Goal: Feedback & Contribution: Leave review/rating

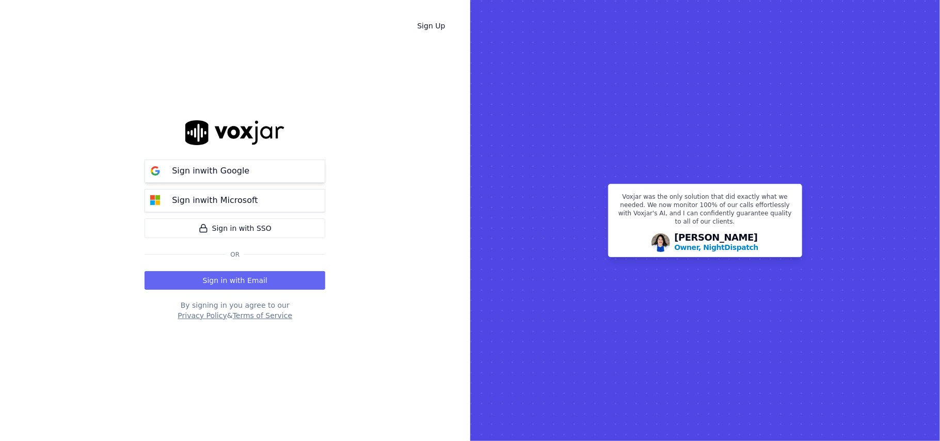
click at [227, 176] on p "Sign in with Google" at bounding box center [210, 171] width 77 height 12
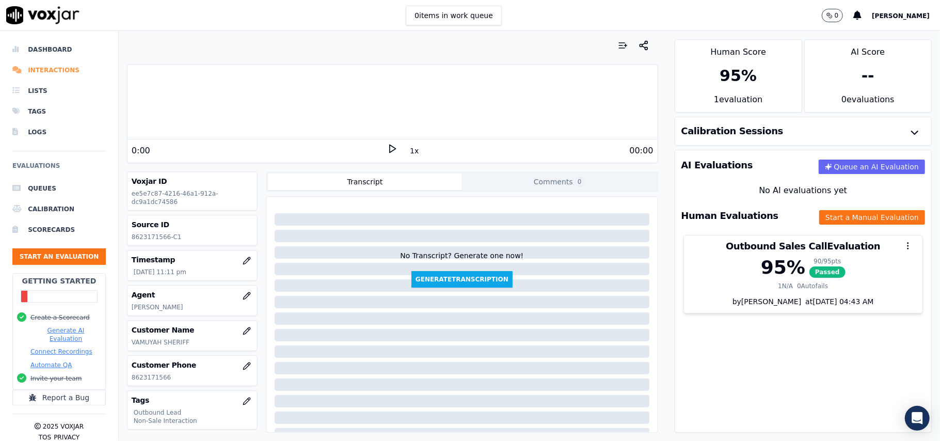
click at [50, 71] on li "Interactions" at bounding box center [58, 70] width 93 height 21
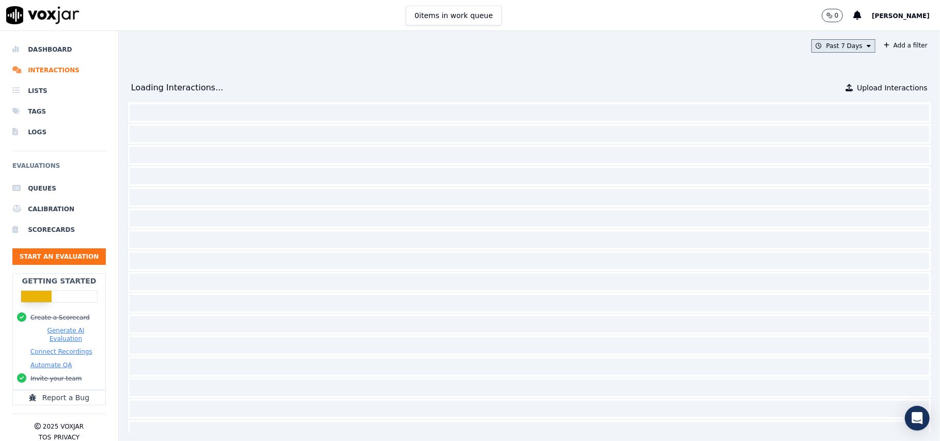
click at [812, 43] on button "Past 7 Days" at bounding box center [844, 45] width 64 height 13
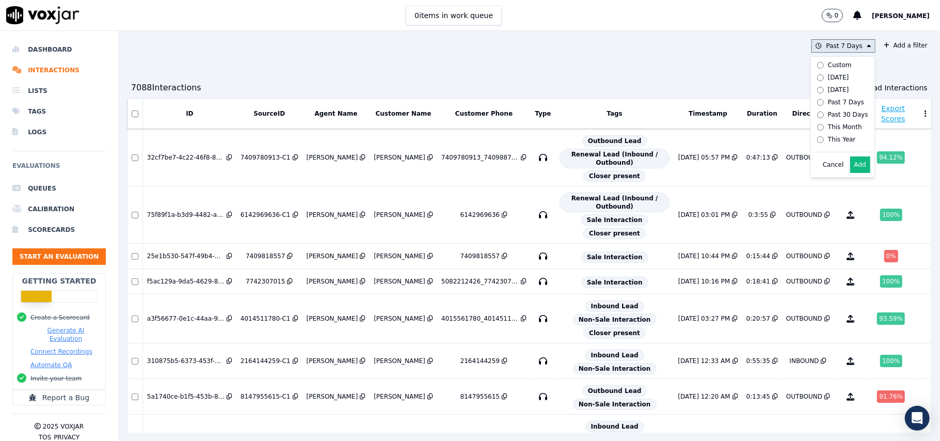
click at [851, 172] on button "Add" at bounding box center [861, 164] width 20 height 17
click at [827, 48] on button "Past 30 Days" at bounding box center [842, 45] width 68 height 13
click at [828, 131] on div "This Month" at bounding box center [845, 127] width 34 height 8
click at [851, 173] on button "Add" at bounding box center [861, 164] width 20 height 17
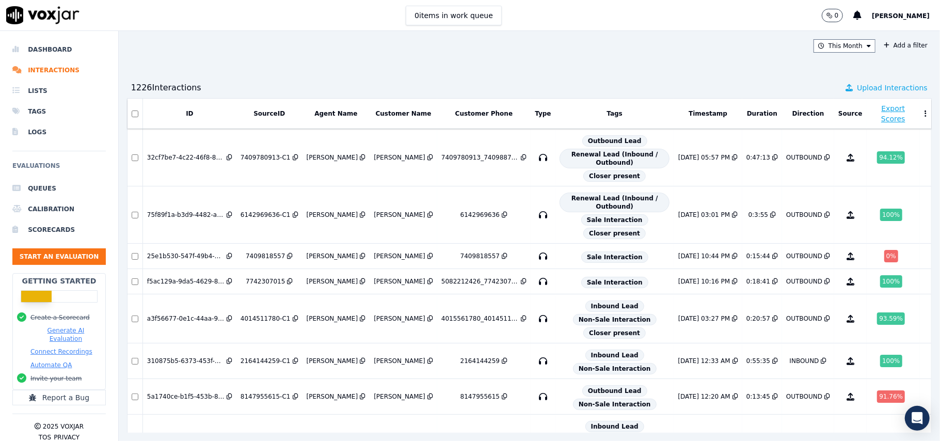
click at [846, 89] on icon at bounding box center [849, 87] width 7 height 7
click at [880, 46] on button "Add a filter" at bounding box center [906, 45] width 52 height 12
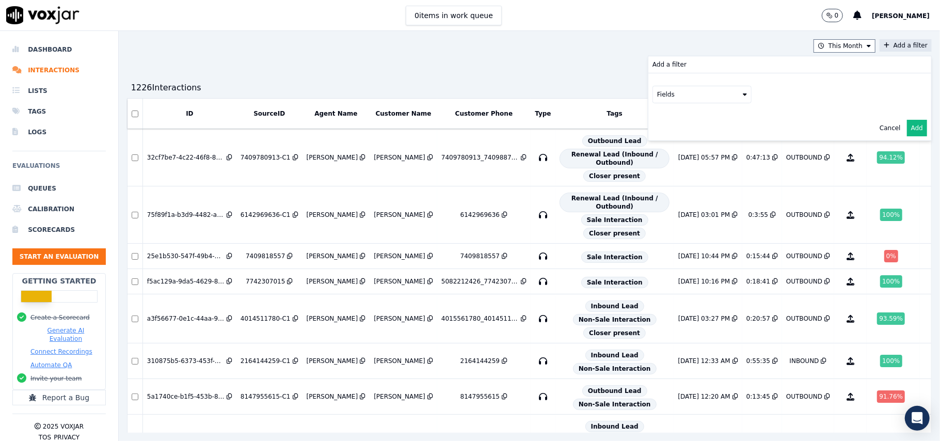
click at [686, 98] on button "Fields" at bounding box center [702, 95] width 99 height 18
click at [670, 195] on div "customers" at bounding box center [686, 199] width 33 height 8
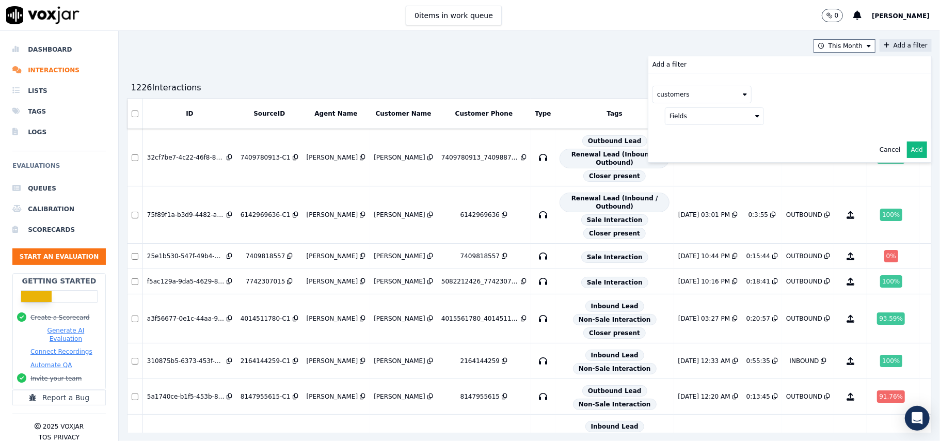
click at [713, 120] on button "Fields" at bounding box center [714, 116] width 99 height 18
click at [672, 170] on label "phone" at bounding box center [715, 171] width 94 height 12
click at [779, 118] on button at bounding box center [842, 114] width 149 height 15
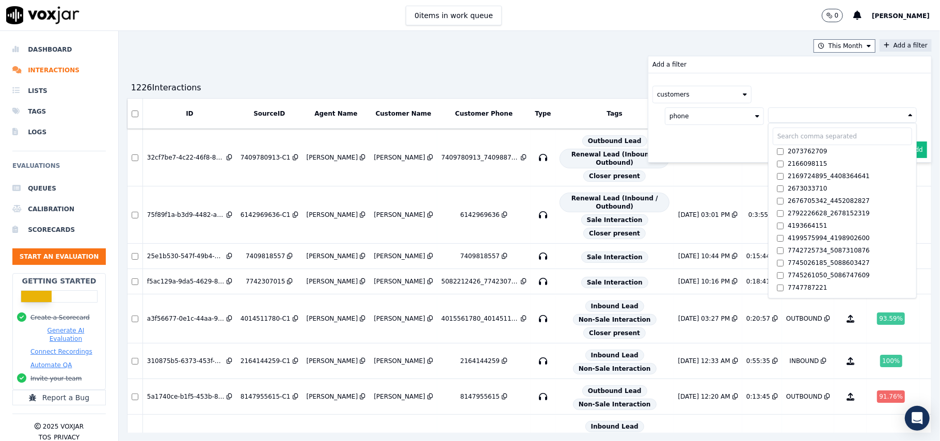
click at [773, 136] on input "text" at bounding box center [842, 137] width 139 height 18
paste input "5708780130"
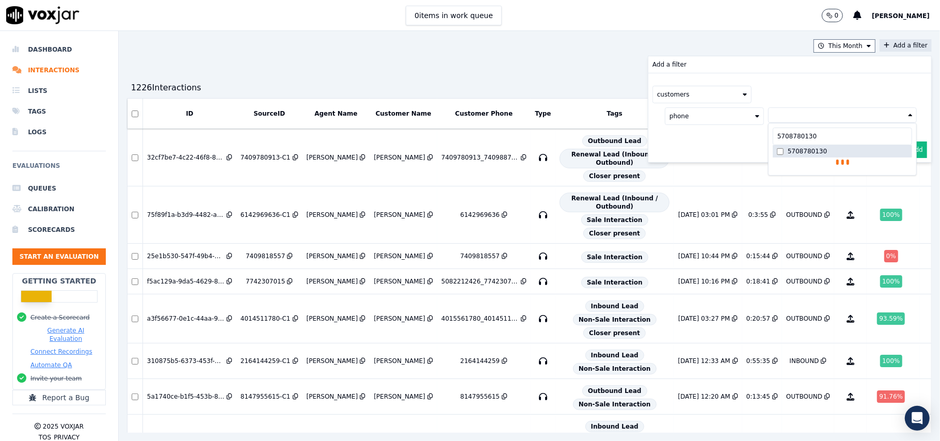
type input "5708780130"
click at [792, 153] on label "5708780130" at bounding box center [842, 151] width 139 height 12
click at [907, 176] on button "Add" at bounding box center [917, 174] width 20 height 17
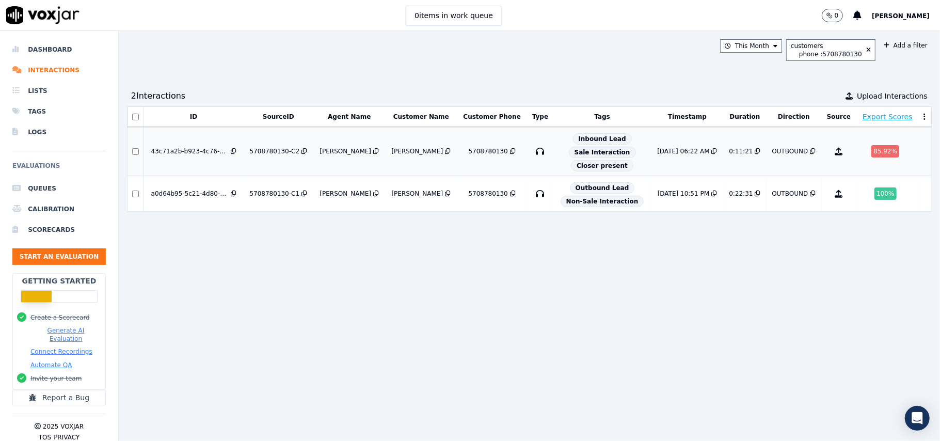
click at [772, 153] on div "OUTBOUND" at bounding box center [790, 151] width 36 height 8
click at [772, 197] on div "OUTBOUND" at bounding box center [790, 194] width 36 height 8
click at [732, 274] on div "ID SourceID Agent Name Customer Name Customer Phone Type Tags Timestamp Duratio…" at bounding box center [529, 269] width 805 height 326
click at [57, 256] on button "Start an Evaluation" at bounding box center [58, 256] width 93 height 17
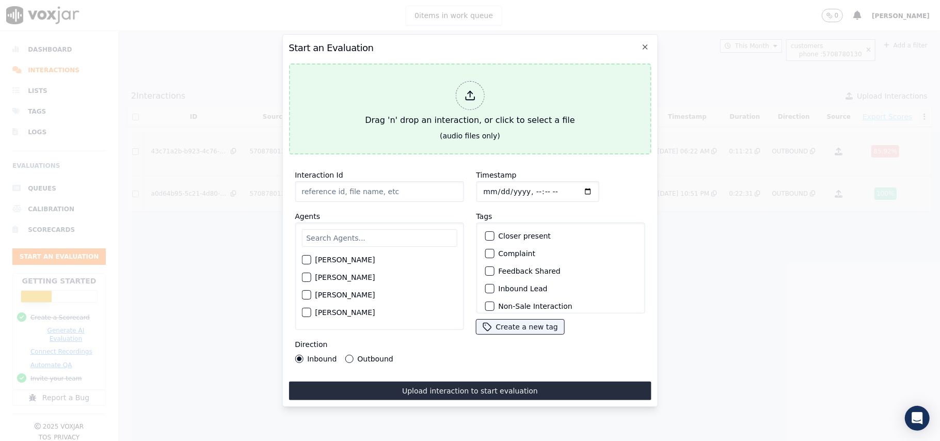
click at [480, 92] on div at bounding box center [469, 95] width 29 height 29
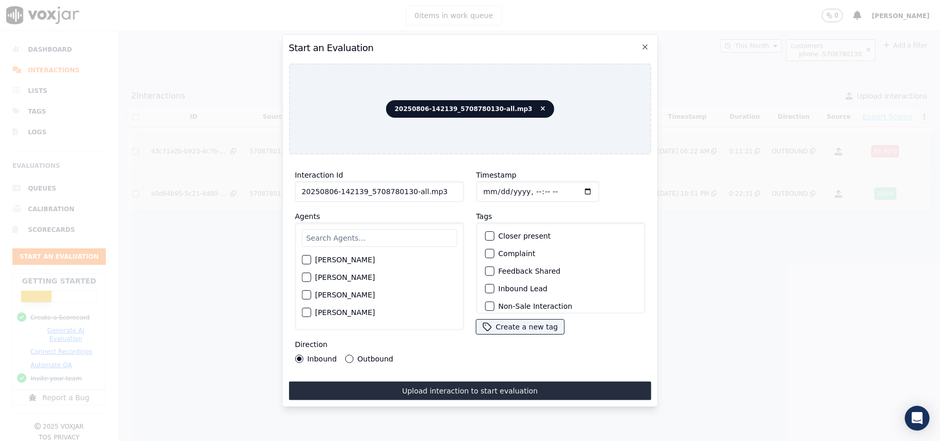
drag, startPoint x: 431, startPoint y: 187, endPoint x: 407, endPoint y: 187, distance: 23.8
click at [407, 187] on input "20250806-142139_5708780130-all.mp3" at bounding box center [379, 191] width 169 height 21
type input "20250806-142139_5708780130-C1"
click at [498, 186] on input "Timestamp" at bounding box center [537, 191] width 123 height 21
click at [495, 186] on input "Timestamp" at bounding box center [537, 191] width 123 height 21
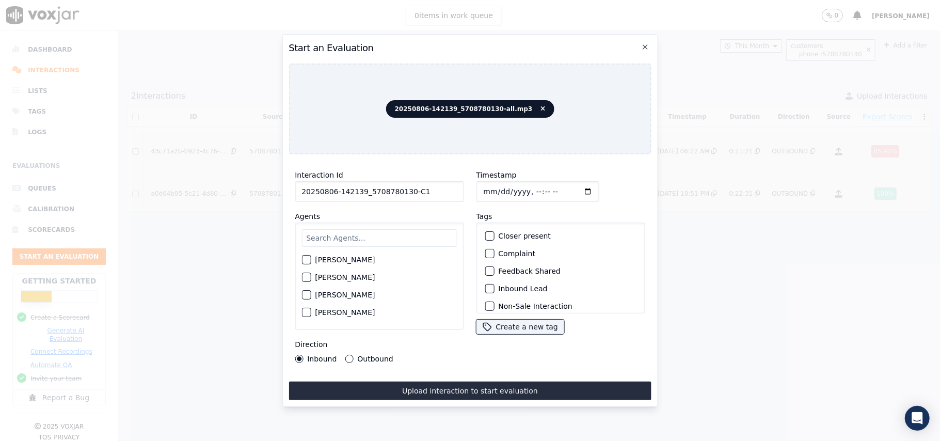
type input "[DATE]T14:39"
click at [370, 229] on input "text" at bounding box center [379, 238] width 155 height 18
type input "[PERSON_NAME]"
click at [305, 279] on div "button" at bounding box center [305, 280] width 7 height 7
click at [485, 285] on div "button" at bounding box center [488, 288] width 7 height 7
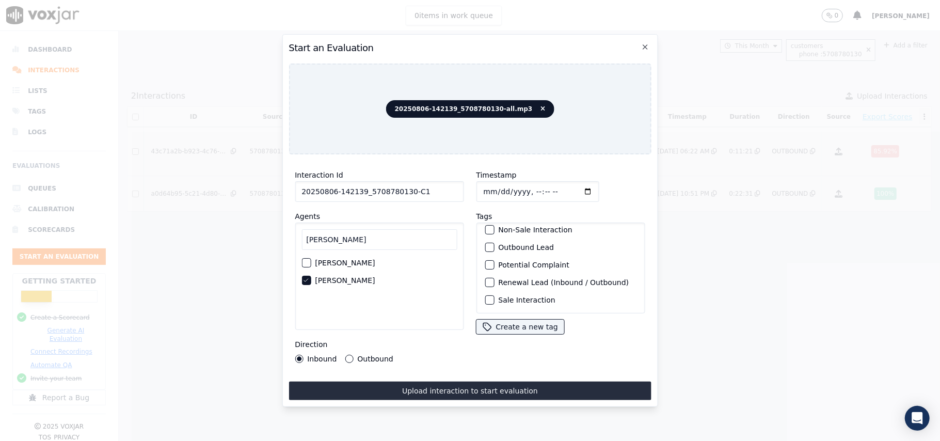
scroll to position [21, 0]
click at [485, 281] on div "button" at bounding box center [488, 284] width 7 height 7
click at [433, 374] on div "Interaction Id 20250806-142139_5708780130-C1 Agents [PERSON_NAME] [PERSON_NAME]…" at bounding box center [470, 282] width 363 height 238
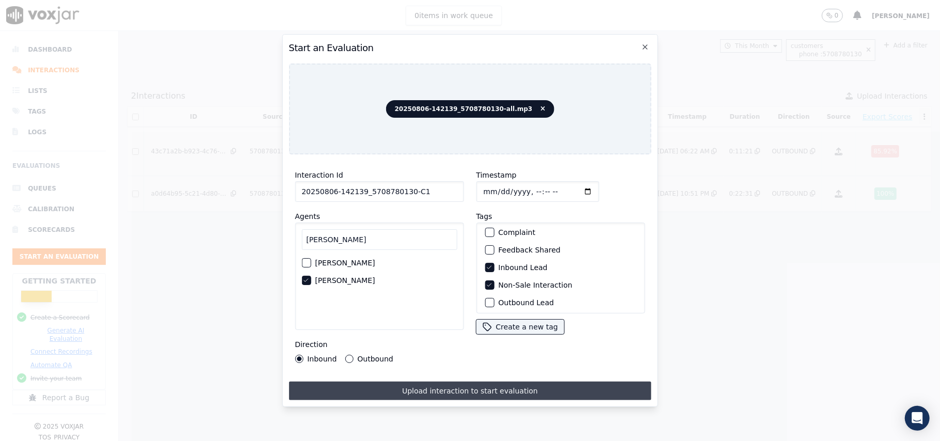
click at [431, 382] on button "Upload interaction to start evaluation" at bounding box center [470, 391] width 363 height 19
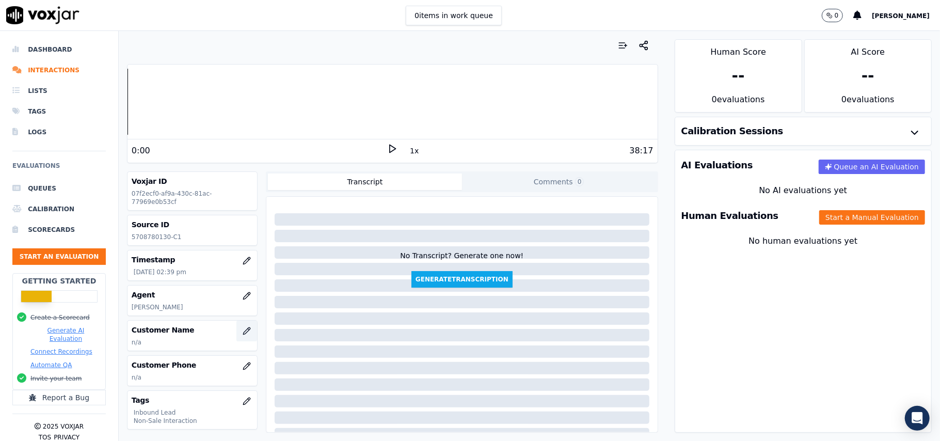
click at [243, 335] on icon "button" at bounding box center [247, 331] width 8 height 8
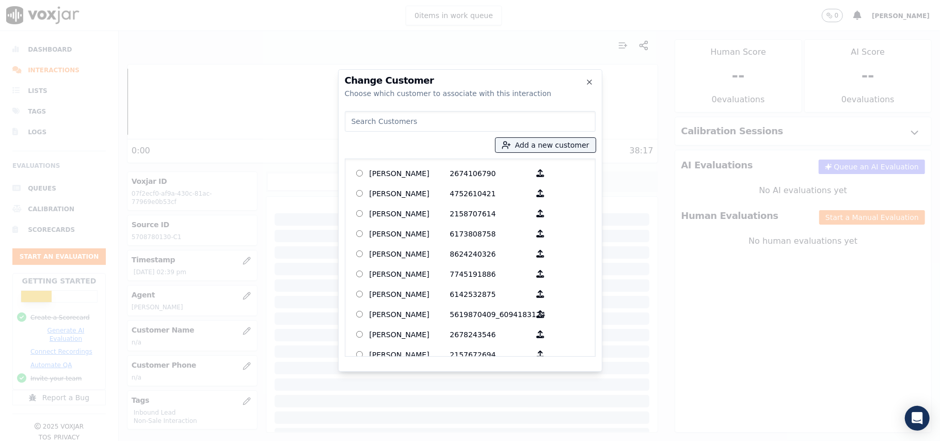
paste input "[PERSON_NAME]"
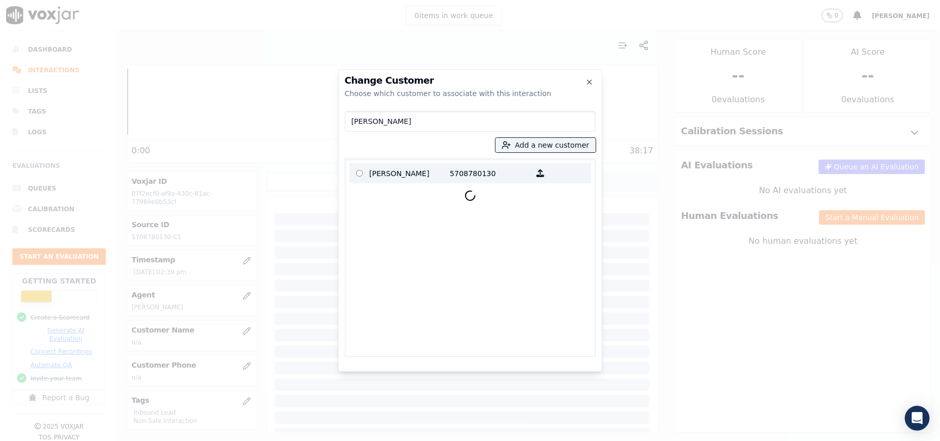
type input "[PERSON_NAME]"
click at [382, 178] on p "[PERSON_NAME]" at bounding box center [410, 173] width 81 height 16
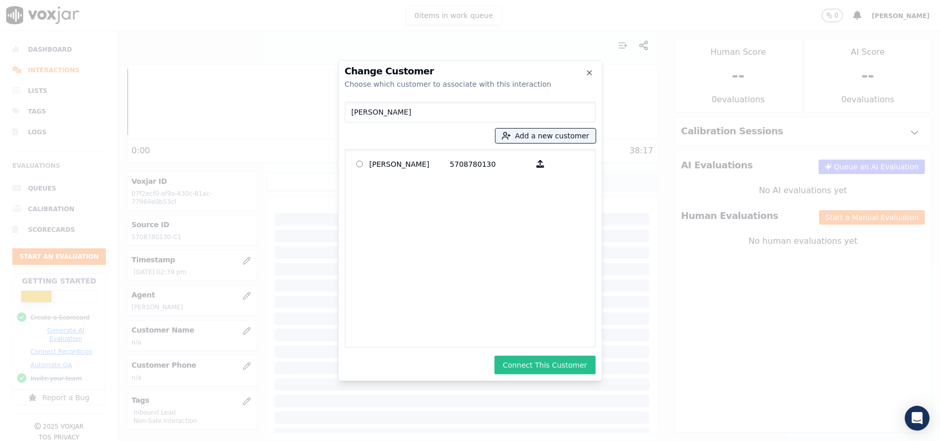
click at [562, 365] on button "Connect This Customer" at bounding box center [545, 365] width 101 height 19
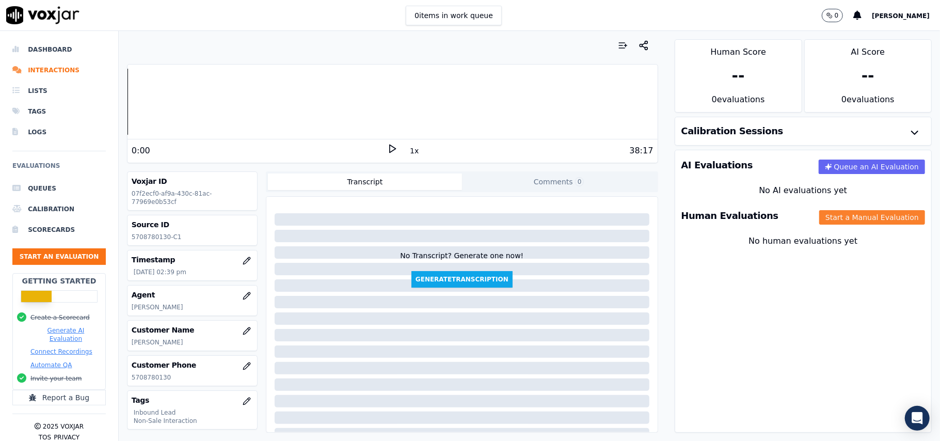
click at [820, 224] on button "Start a Manual Evaluation" at bounding box center [873, 217] width 106 height 14
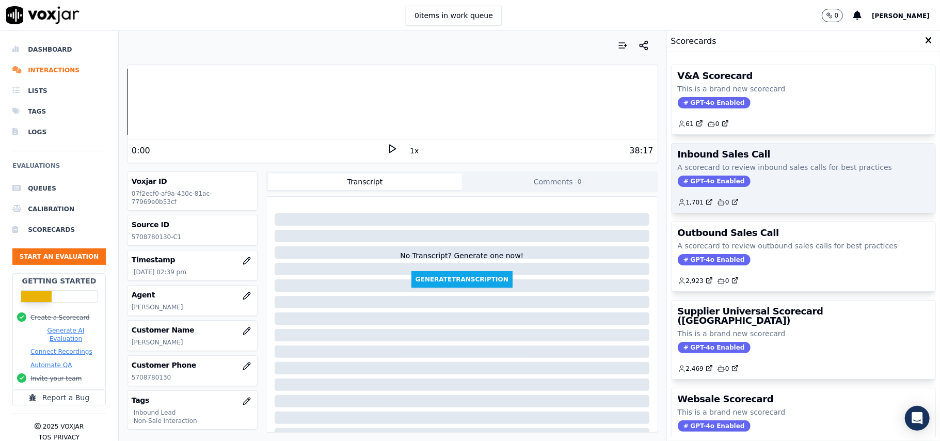
click at [699, 184] on span "GPT-4o Enabled" at bounding box center [714, 181] width 73 height 11
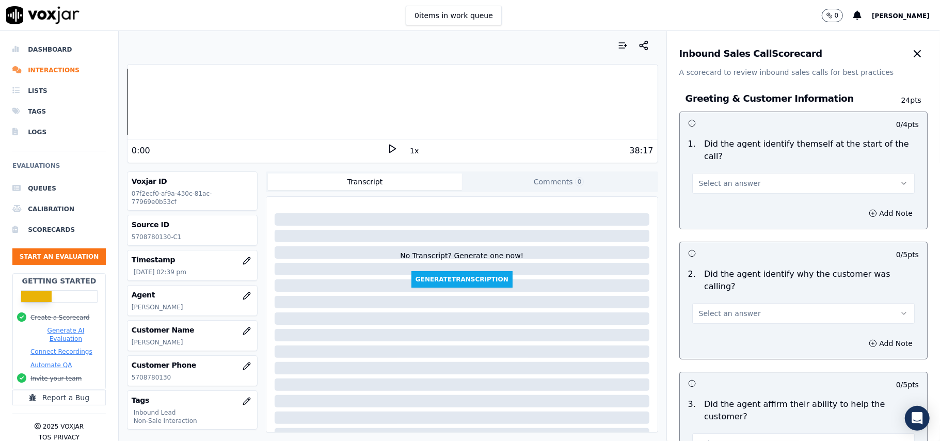
click at [699, 178] on span "Select an answer" at bounding box center [730, 183] width 62 height 10
click at [695, 199] on div "Yes" at bounding box center [782, 194] width 200 height 17
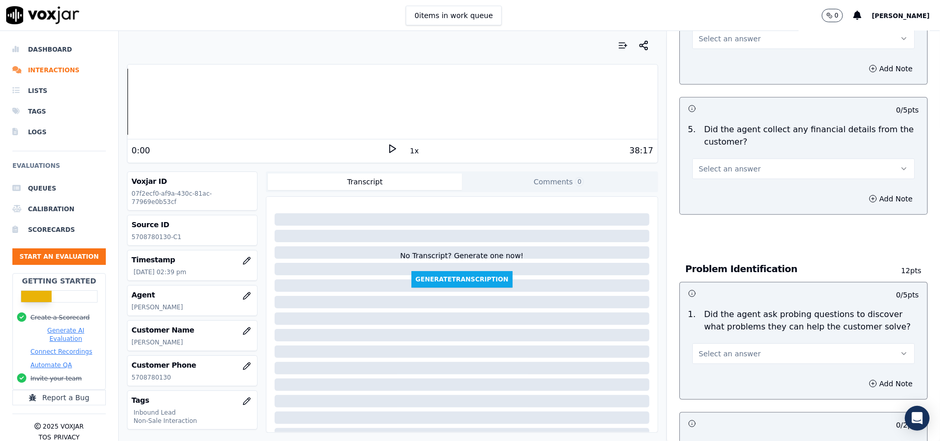
scroll to position [1052, 0]
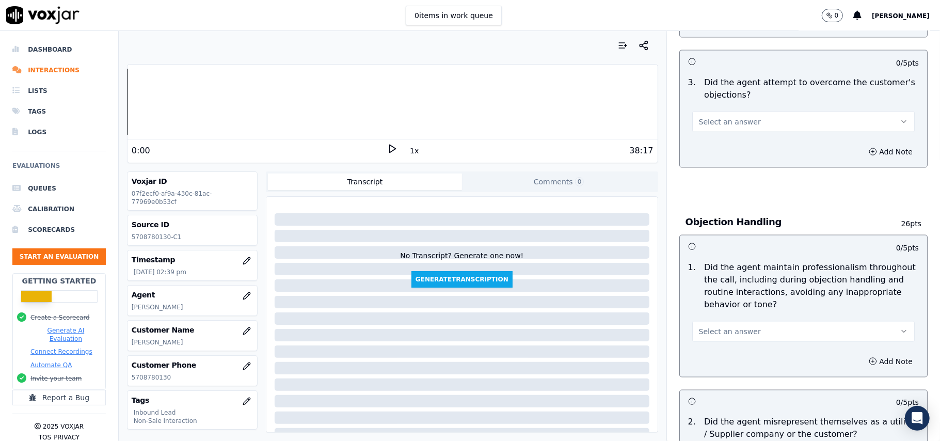
click at [750, 321] on button "Select an answer" at bounding box center [804, 331] width 223 height 21
click at [712, 323] on div "No" at bounding box center [782, 325] width 200 height 17
click at [874, 354] on button "Add Note" at bounding box center [891, 361] width 56 height 14
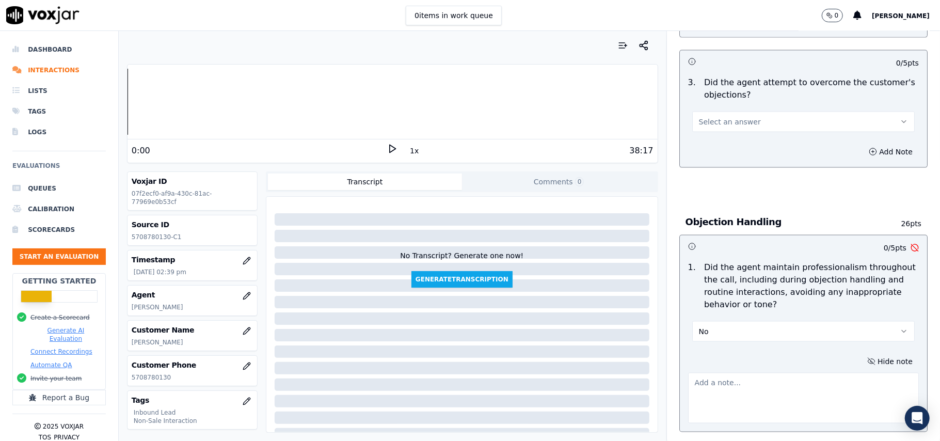
click at [726, 373] on textarea at bounding box center [803, 398] width 231 height 51
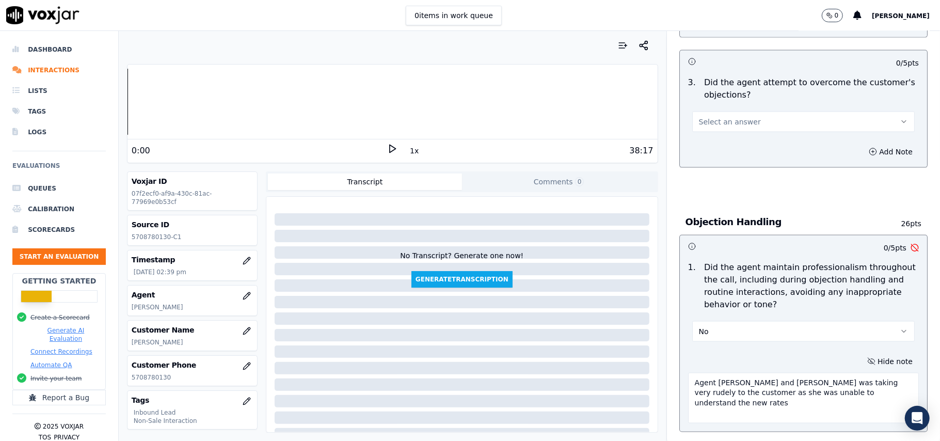
type textarea "Agent [PERSON_NAME] and [PERSON_NAME] was taking very rudely to the customer as…"
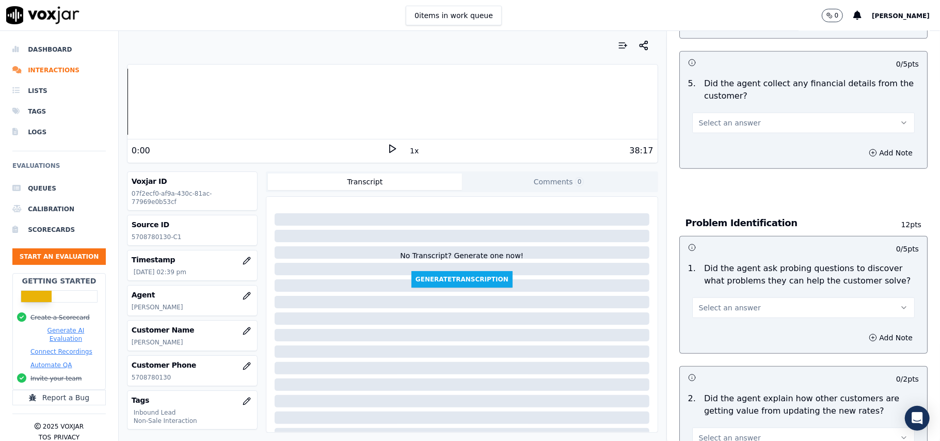
scroll to position [1405, 0]
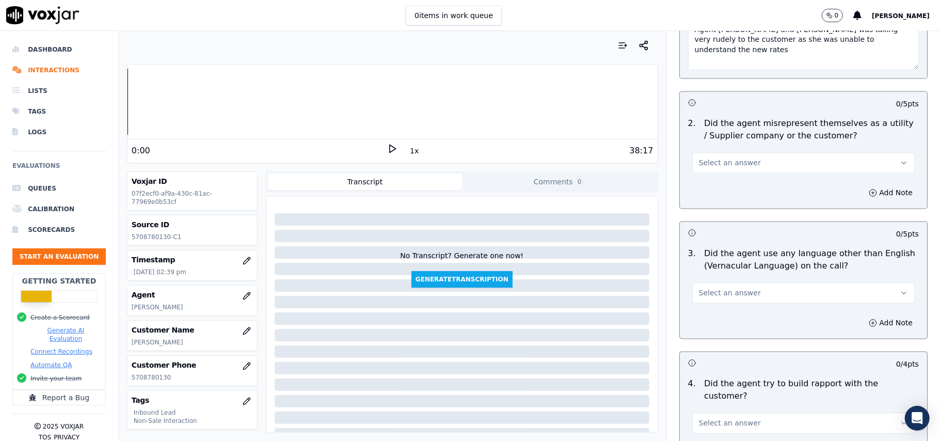
click at [755, 283] on button "Select an answer" at bounding box center [804, 293] width 223 height 21
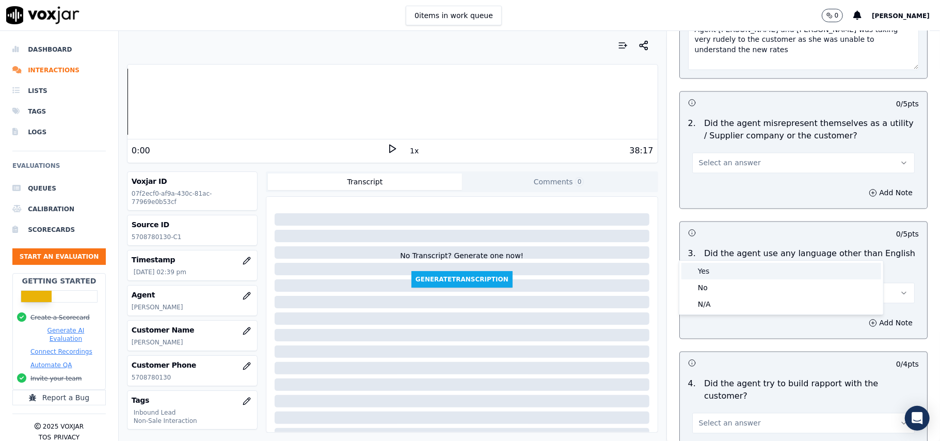
click at [694, 275] on div "Yes" at bounding box center [782, 271] width 200 height 17
drag, startPoint x: 849, startPoint y: 278, endPoint x: 829, endPoint y: 278, distance: 20.1
click at [863, 316] on button "Add Note" at bounding box center [891, 323] width 56 height 14
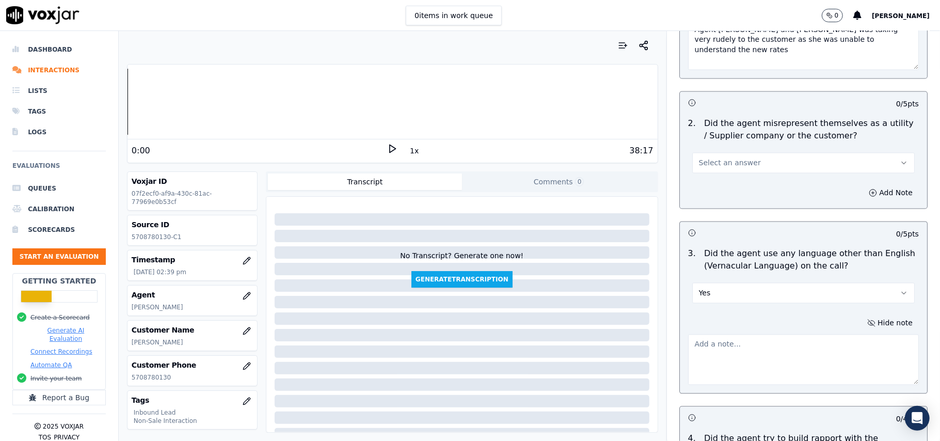
click at [688, 335] on textarea at bounding box center [803, 360] width 231 height 51
click at [724, 335] on textarea "In the background as well as the end the Agent found using vernacular. ([PERSON…" at bounding box center [803, 360] width 231 height 51
click at [720, 335] on textarea "In the background as well as the end the Agent found using vernacular. (A llen)" at bounding box center [803, 360] width 231 height 51
click at [726, 335] on textarea "In the background as well as the end the Agent found using vernacular. (A llen)" at bounding box center [803, 360] width 231 height 51
type textarea "In the background as well as the end the Agent found using vernacular. ([PERSON…"
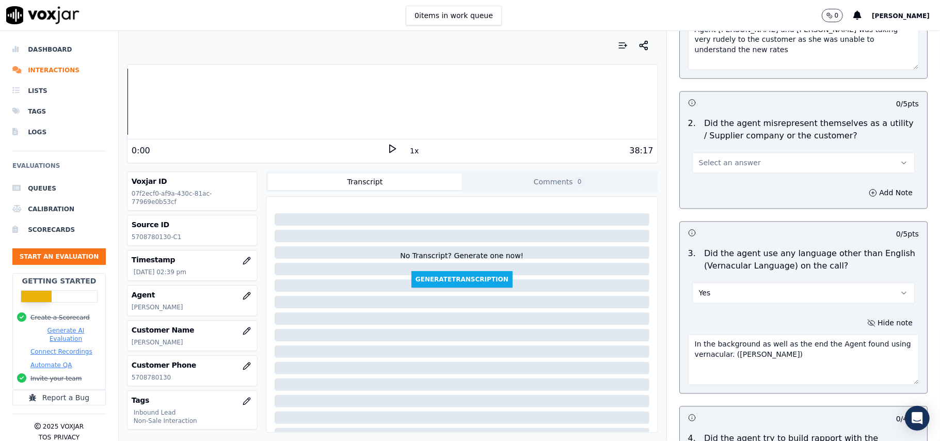
click at [715, 411] on h3 at bounding box center [746, 417] width 116 height 13
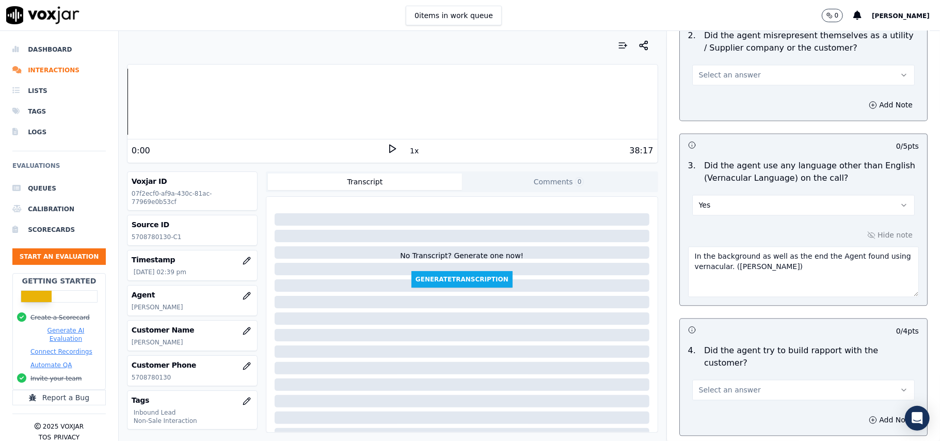
scroll to position [1612, 0]
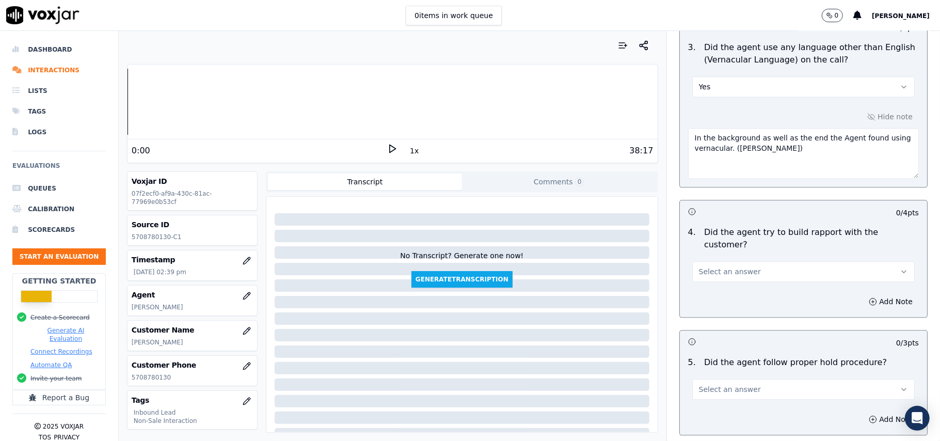
click at [734, 266] on span "Select an answer" at bounding box center [730, 271] width 62 height 10
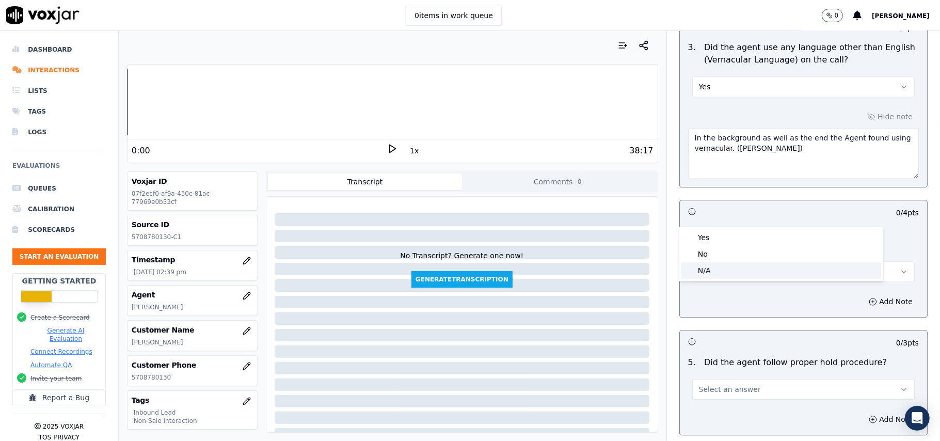
click at [712, 269] on div "N/A" at bounding box center [782, 270] width 200 height 17
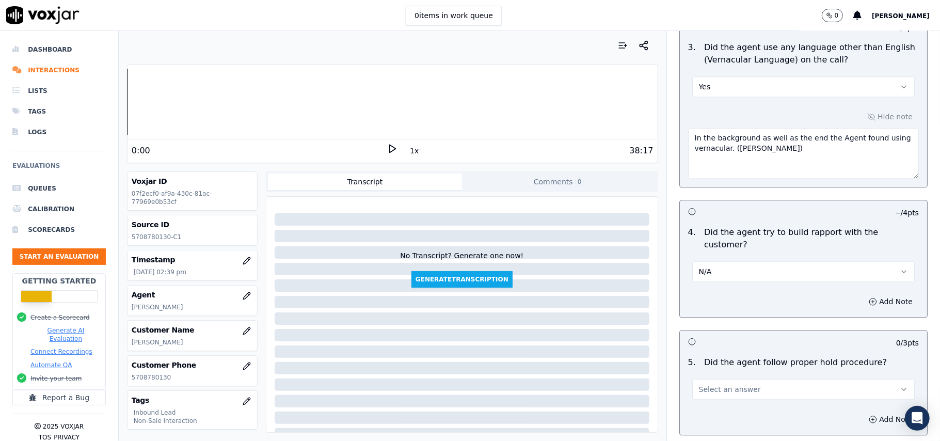
click at [764, 261] on button "N/A" at bounding box center [804, 271] width 223 height 21
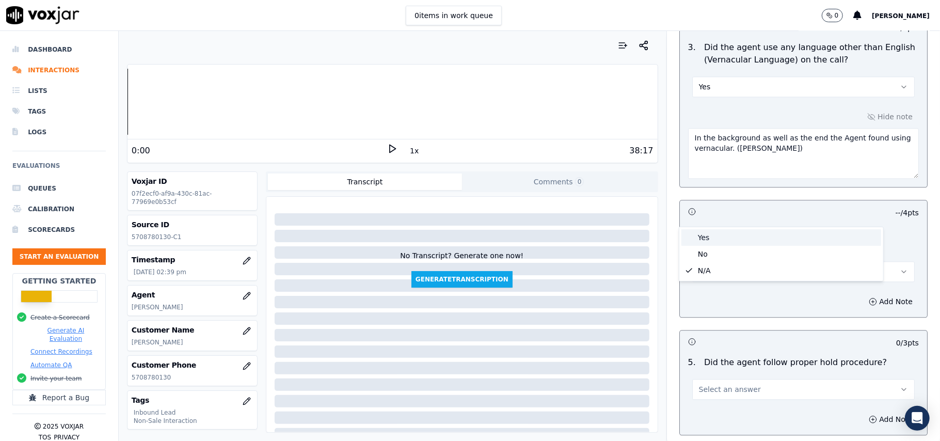
click at [732, 240] on div "Yes" at bounding box center [782, 237] width 200 height 17
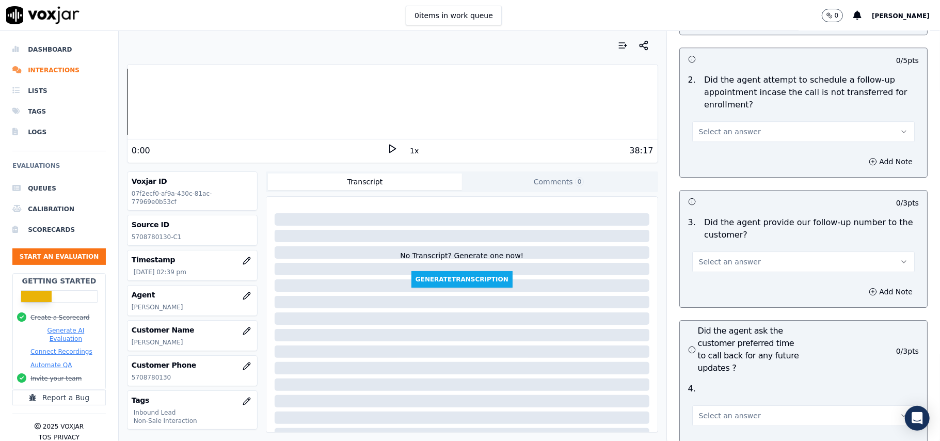
scroll to position [3000, 0]
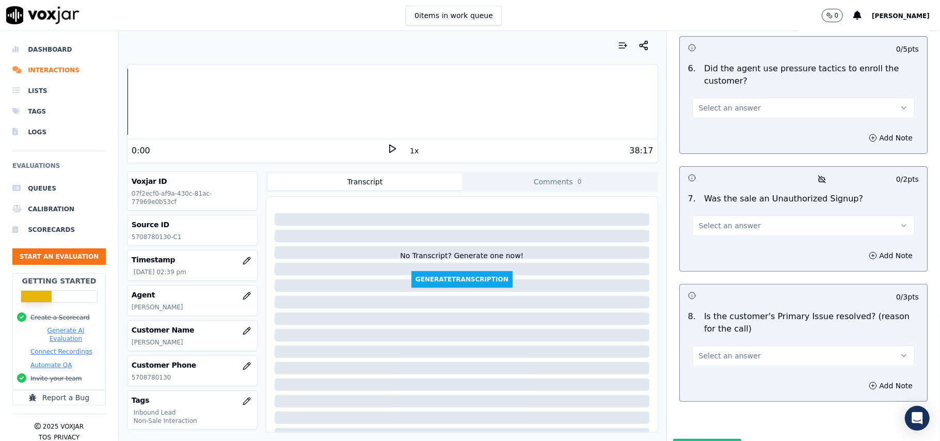
click at [740, 345] on button "Select an answer" at bounding box center [804, 355] width 223 height 21
click at [705, 337] on div "No" at bounding box center [782, 342] width 200 height 17
click at [863, 379] on button "Add Note" at bounding box center [891, 386] width 56 height 14
click at [712, 397] on textarea at bounding box center [803, 422] width 231 height 51
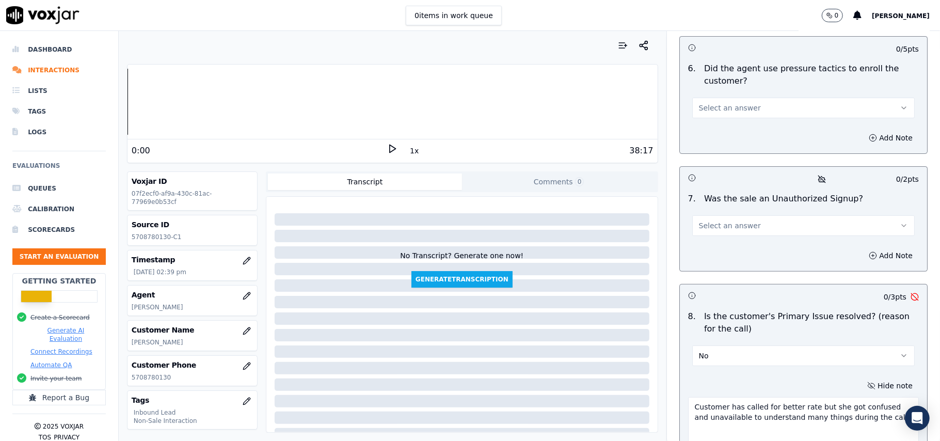
scroll to position [2932, 0]
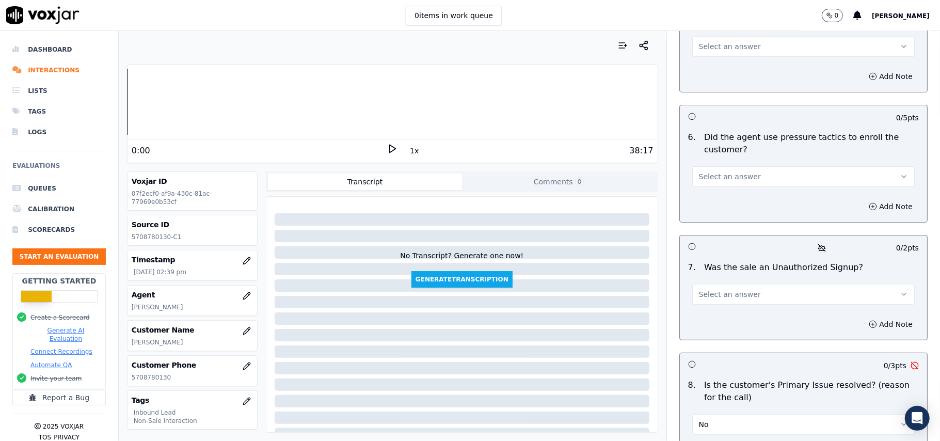
type textarea "Customer has called for better rate but she got confused and unavailable to und…"
click at [740, 257] on div "7 . Was the sale an Unauthorized Signup? Select an answer" at bounding box center [803, 283] width 247 height 52
click at [727, 289] on span "Select an answer" at bounding box center [730, 294] width 62 height 10
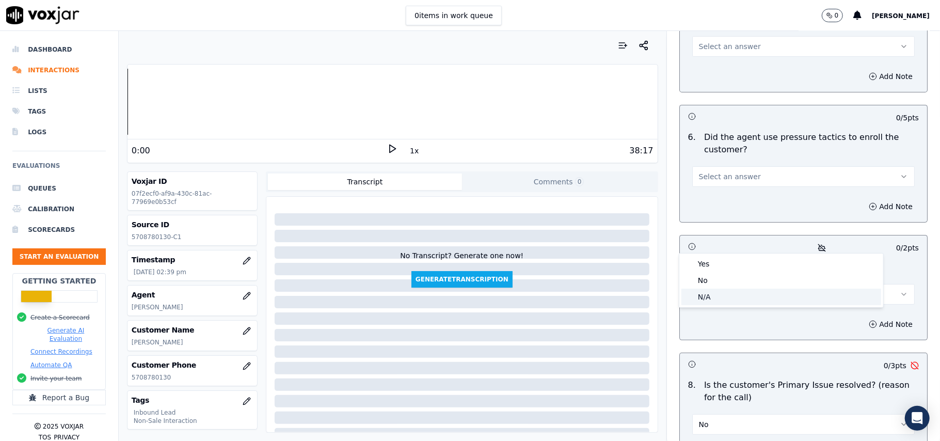
click at [706, 301] on div "N/A" at bounding box center [782, 297] width 200 height 17
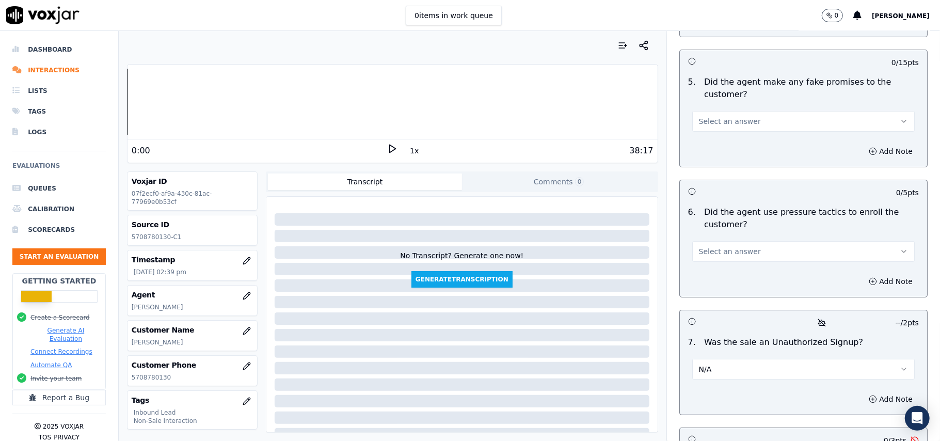
scroll to position [2794, 0]
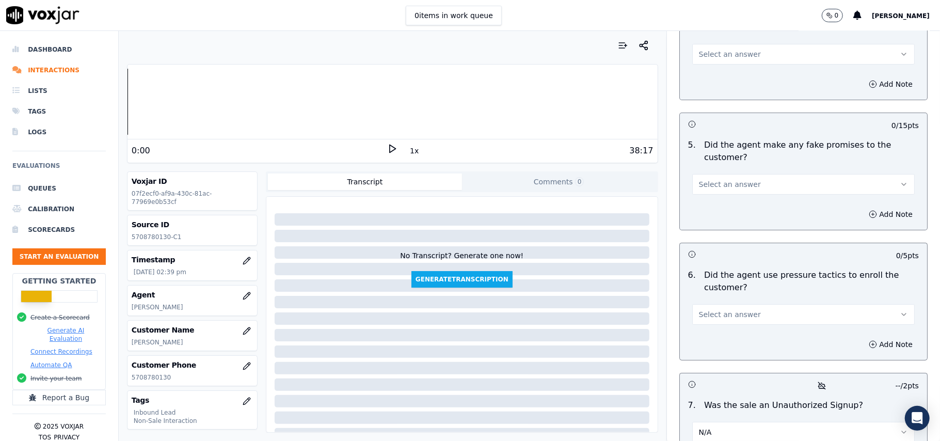
click at [736, 304] on button "Select an answer" at bounding box center [804, 314] width 223 height 21
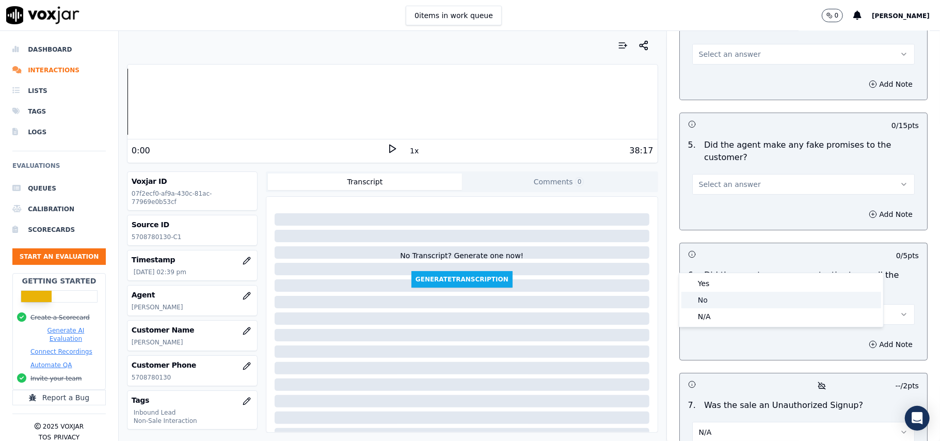
click at [720, 304] on div "No" at bounding box center [782, 300] width 200 height 17
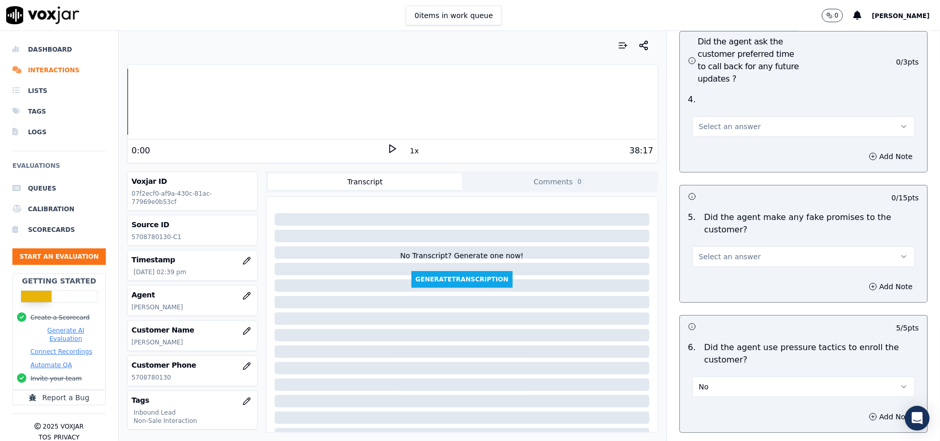
scroll to position [2656, 0]
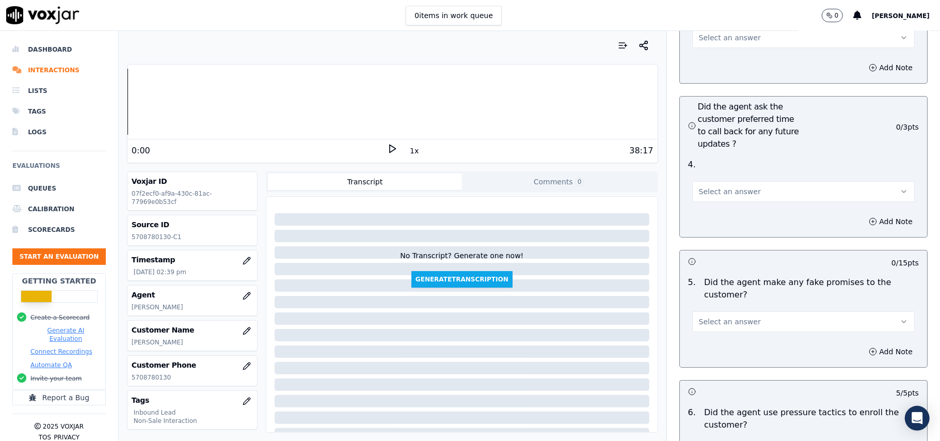
click at [728, 317] on span "Select an answer" at bounding box center [730, 322] width 62 height 10
click at [716, 301] on div "No" at bounding box center [782, 307] width 200 height 17
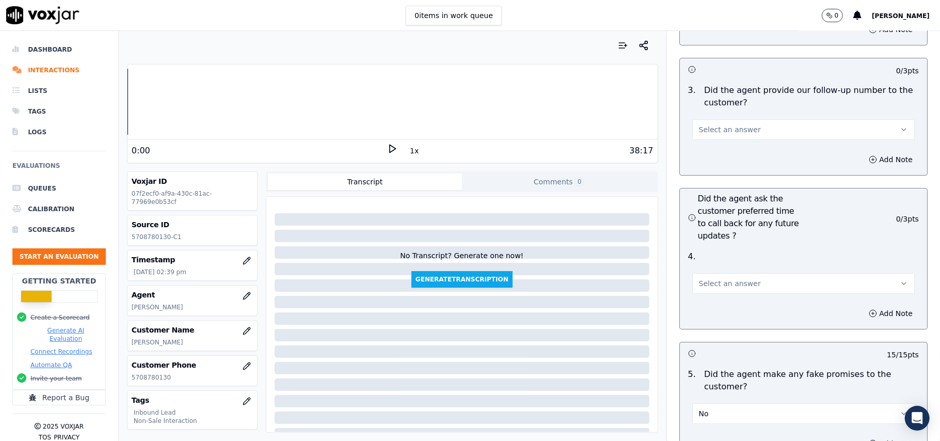
scroll to position [2450, 0]
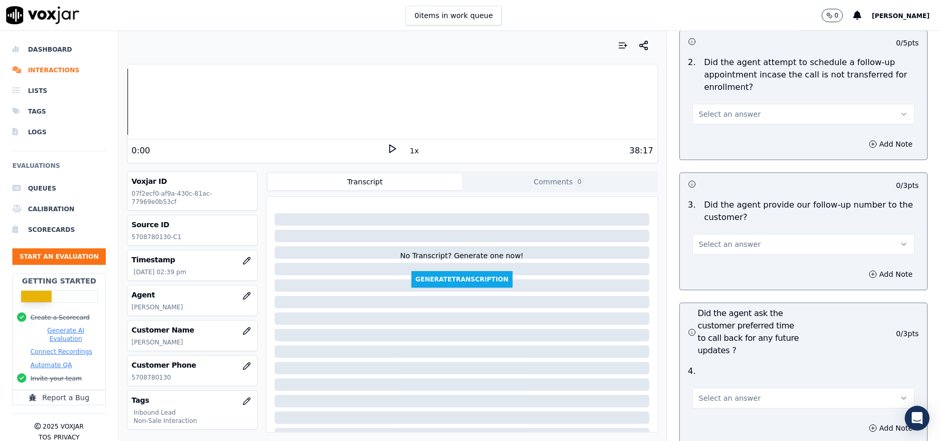
click at [726, 393] on span "Select an answer" at bounding box center [730, 398] width 62 height 10
click at [715, 371] on div "Yes" at bounding box center [782, 366] width 200 height 17
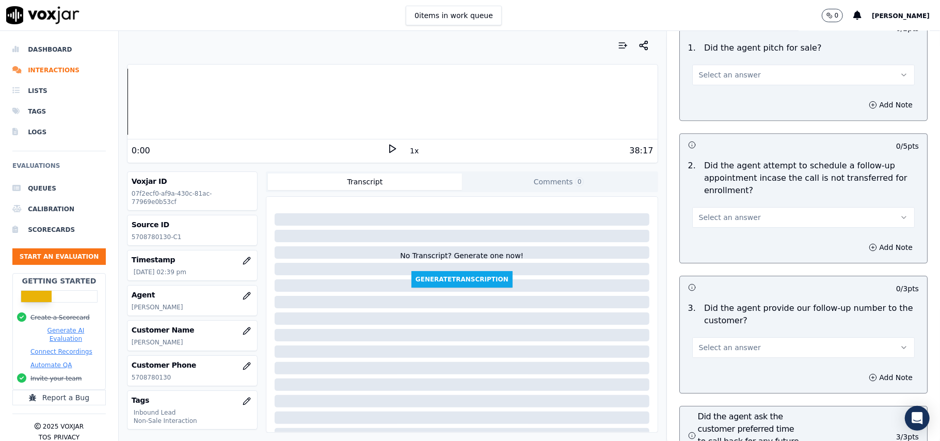
scroll to position [2243, 0]
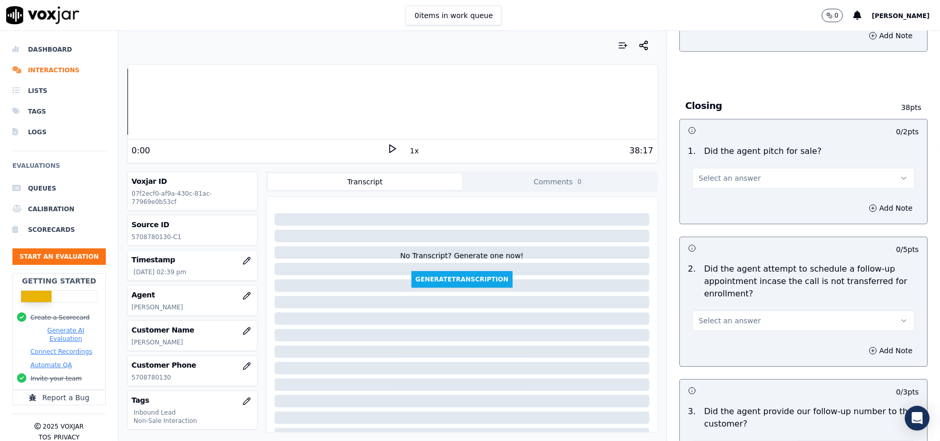
click at [728, 344] on div "Yes" at bounding box center [782, 339] width 200 height 17
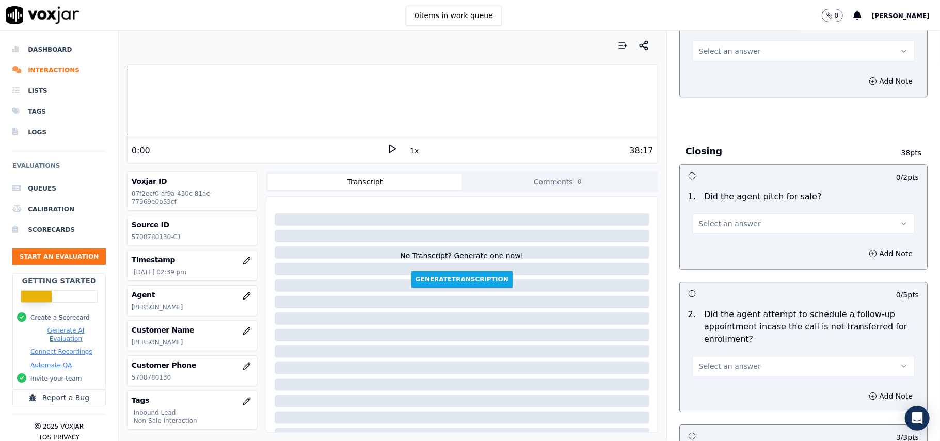
scroll to position [2174, 0]
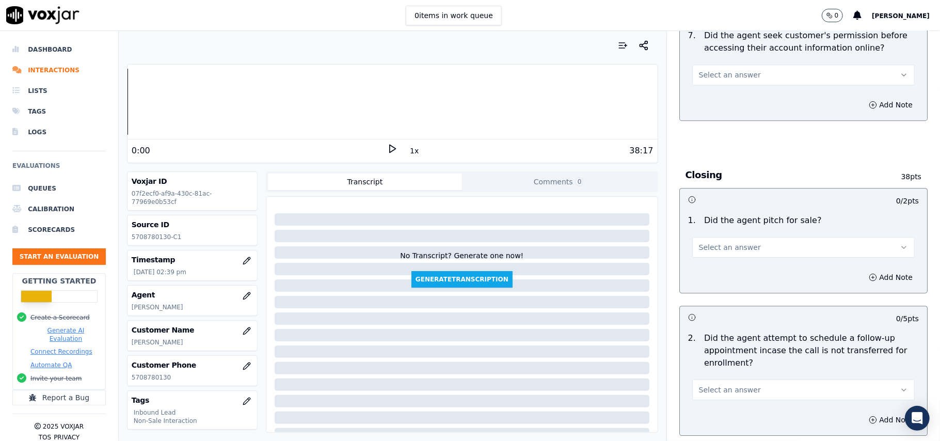
click at [730, 385] on span "Select an answer" at bounding box center [730, 390] width 62 height 10
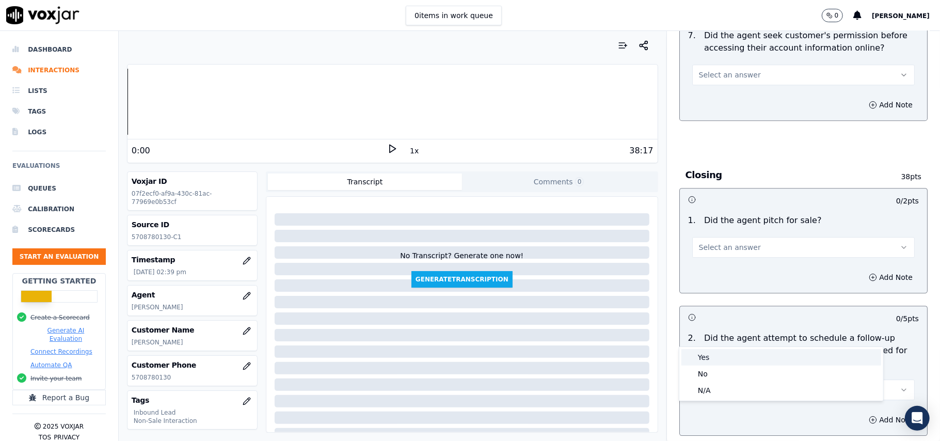
click at [717, 354] on div "Yes" at bounding box center [782, 357] width 200 height 17
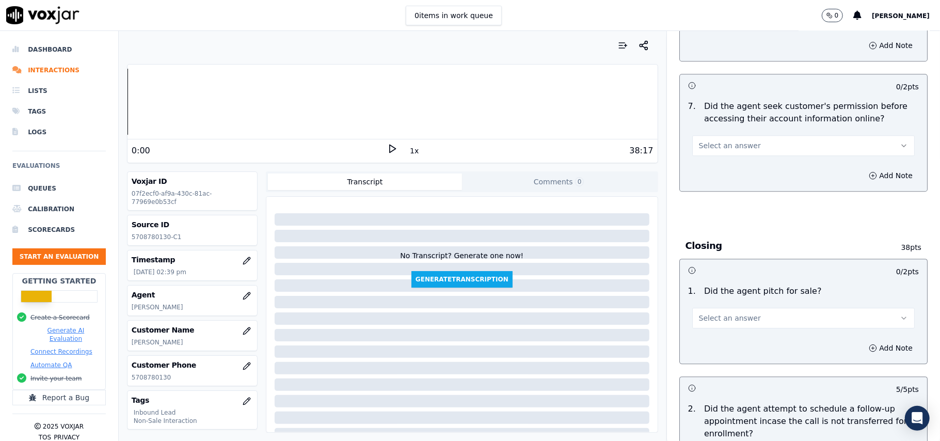
scroll to position [2037, 0]
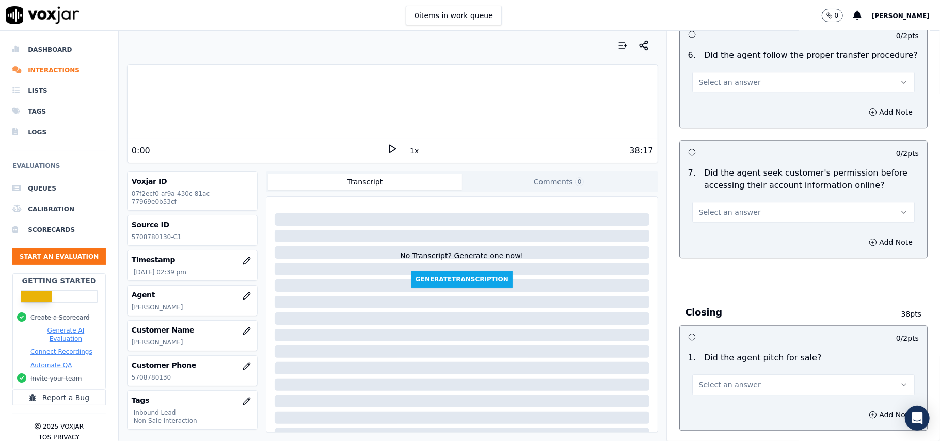
click at [728, 380] on span "Select an answer" at bounding box center [730, 385] width 62 height 10
click at [709, 358] on div "Yes" at bounding box center [782, 352] width 200 height 17
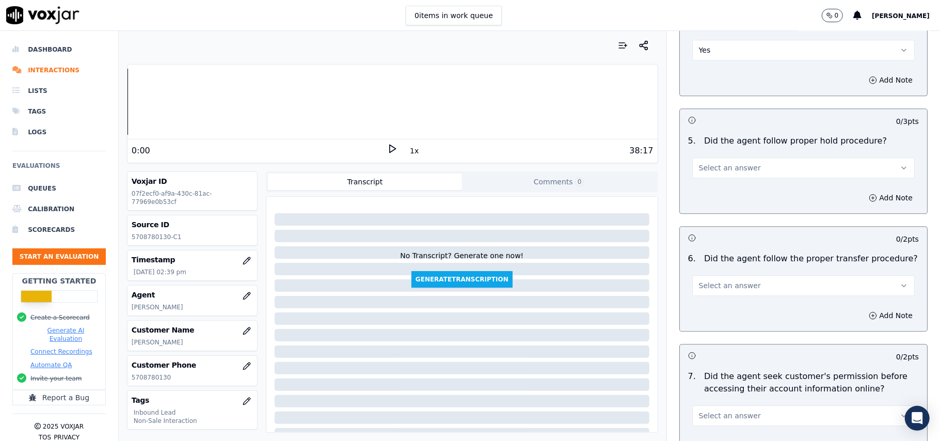
scroll to position [1830, 0]
click at [722, 408] on button "Select an answer" at bounding box center [804, 418] width 223 height 21
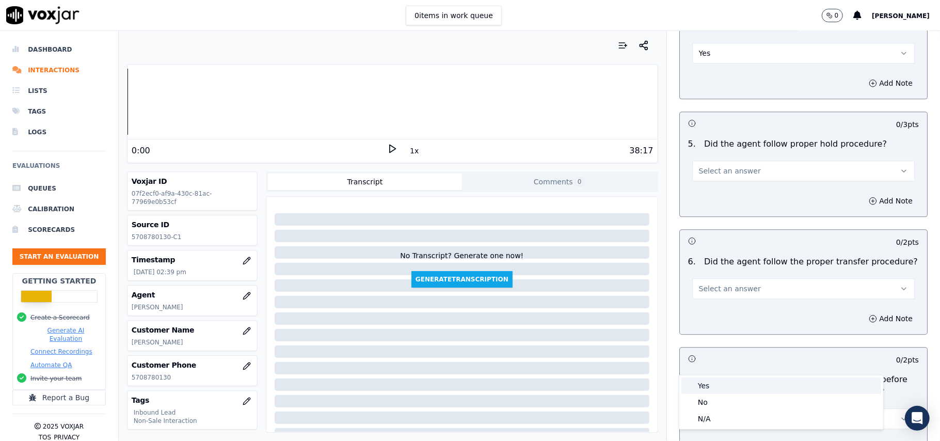
click at [715, 384] on div "Yes" at bounding box center [782, 386] width 200 height 17
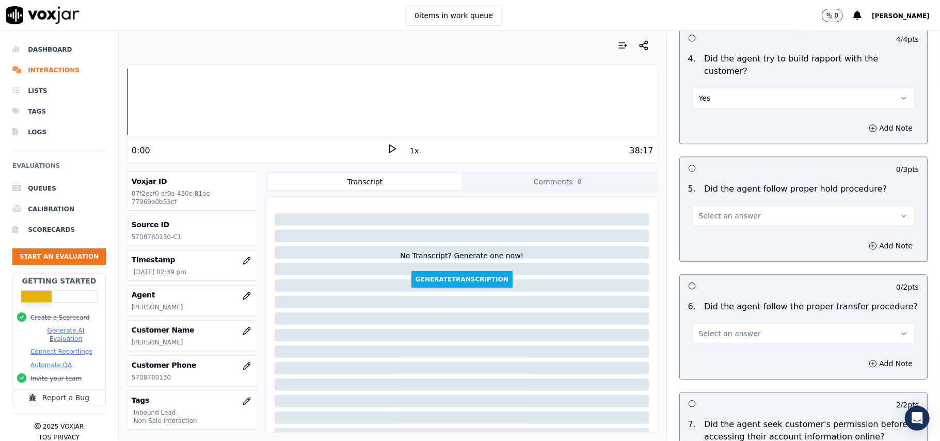
scroll to position [1761, 0]
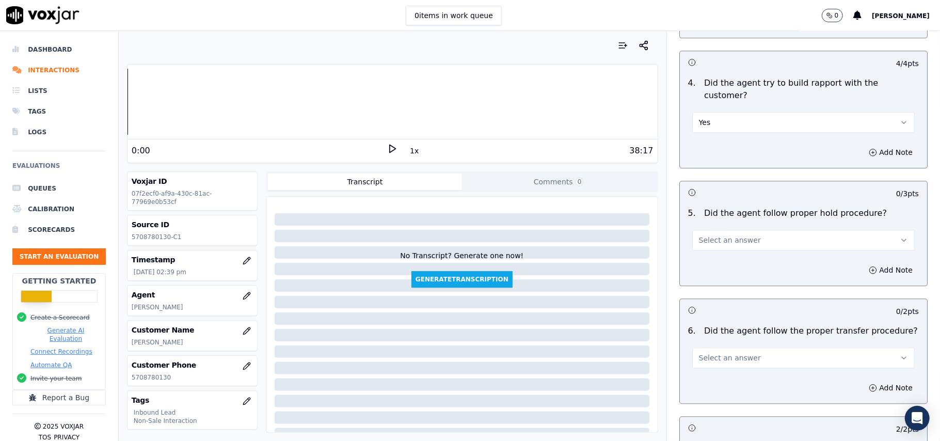
click at [718, 348] on button "Select an answer" at bounding box center [804, 358] width 223 height 21
click at [715, 329] on div "Yes" at bounding box center [782, 324] width 200 height 17
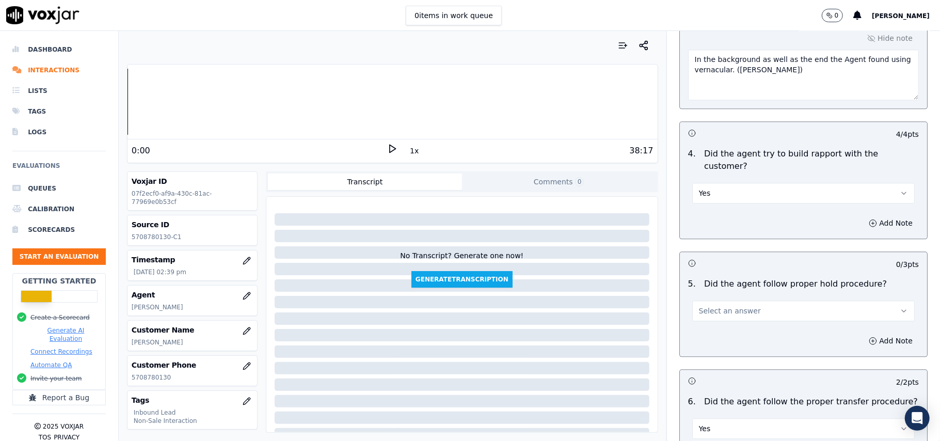
scroll to position [1624, 0]
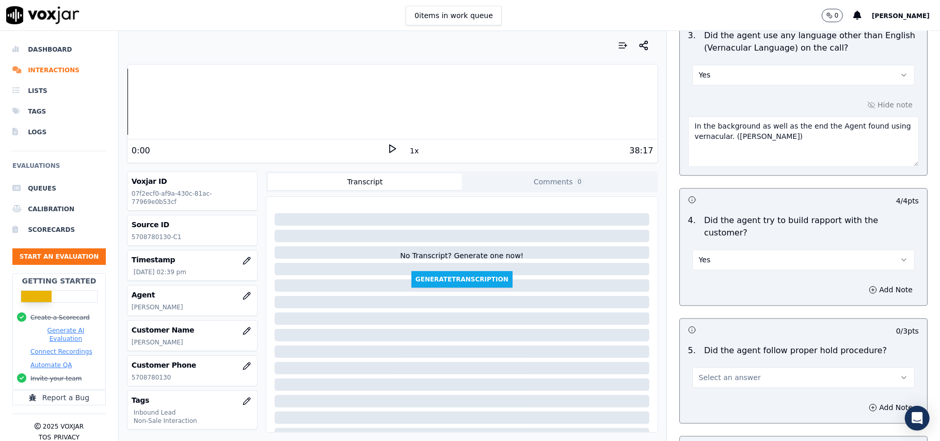
click at [720, 340] on div "5 . Did the agent follow proper hold procedure? Select an answer" at bounding box center [803, 366] width 247 height 52
click at [716, 367] on button "Select an answer" at bounding box center [804, 377] width 223 height 21
click at [713, 344] on div "Yes" at bounding box center [782, 344] width 200 height 17
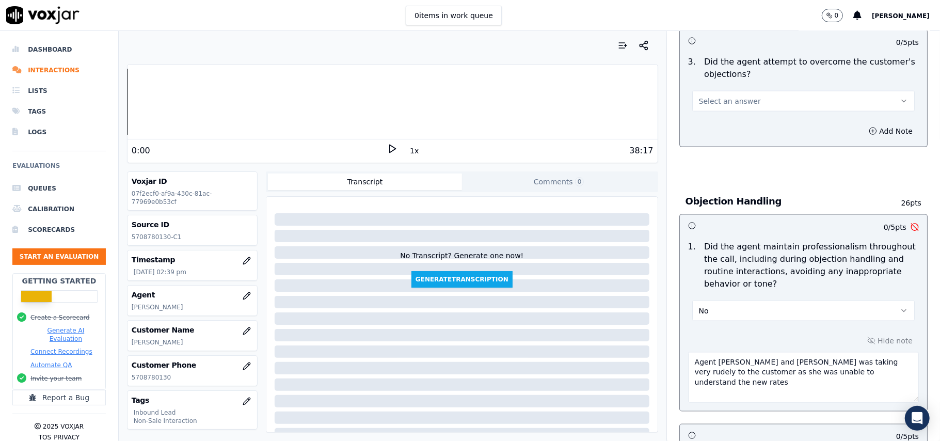
scroll to position [797, 0]
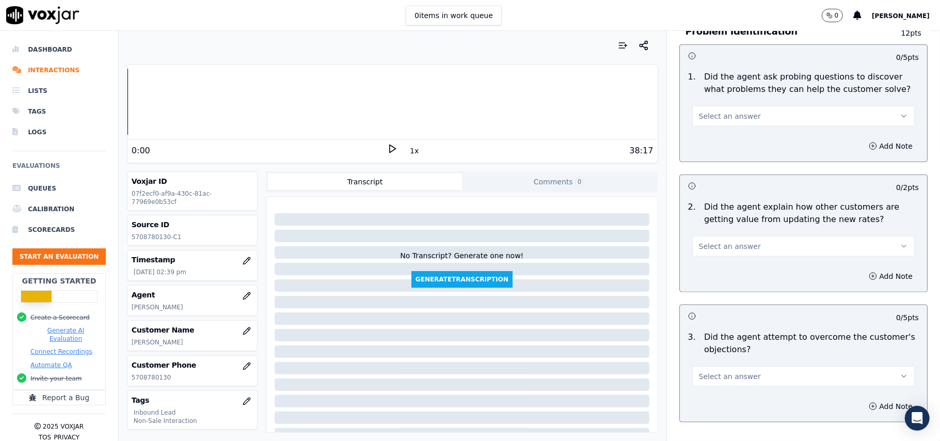
click at [702, 371] on span "Select an answer" at bounding box center [730, 376] width 62 height 10
click at [703, 351] on div "Yes" at bounding box center [782, 352] width 200 height 17
click at [734, 226] on div "Select an answer" at bounding box center [803, 241] width 239 height 31
click at [726, 236] on button "Select an answer" at bounding box center [804, 246] width 223 height 21
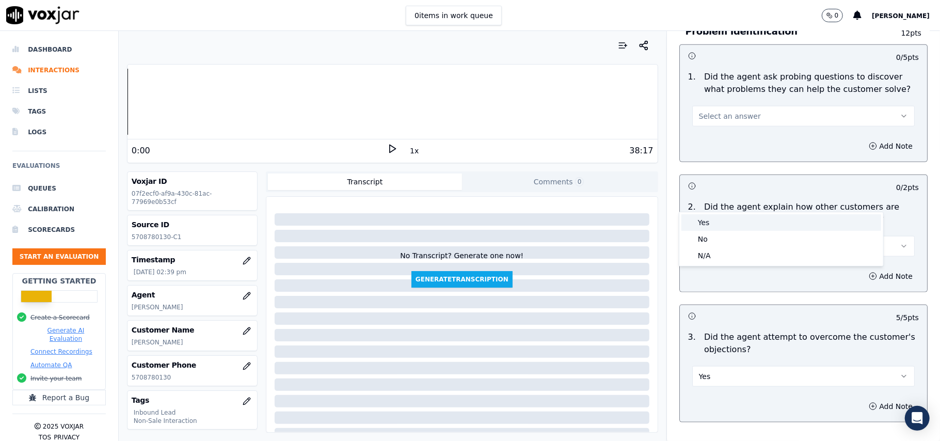
click at [717, 228] on div "Yes" at bounding box center [782, 222] width 200 height 17
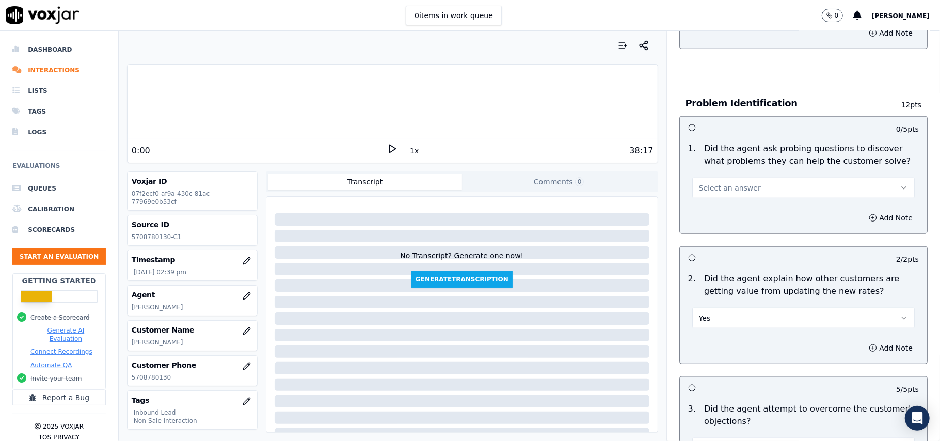
scroll to position [659, 0]
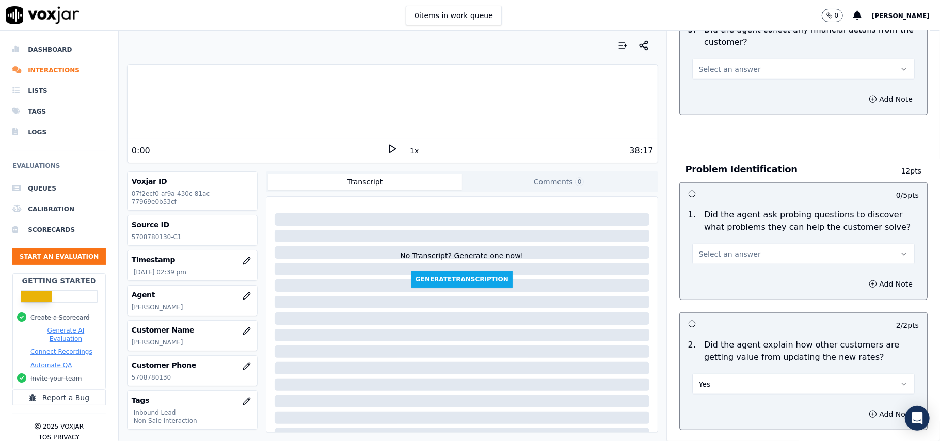
click at [720, 244] on button "Select an answer" at bounding box center [804, 254] width 223 height 21
click at [702, 232] on div "Yes" at bounding box center [782, 230] width 200 height 17
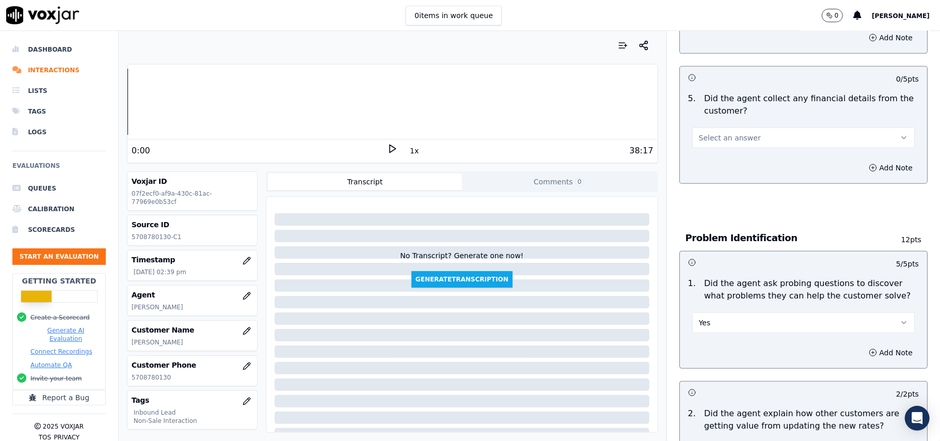
scroll to position [453, 0]
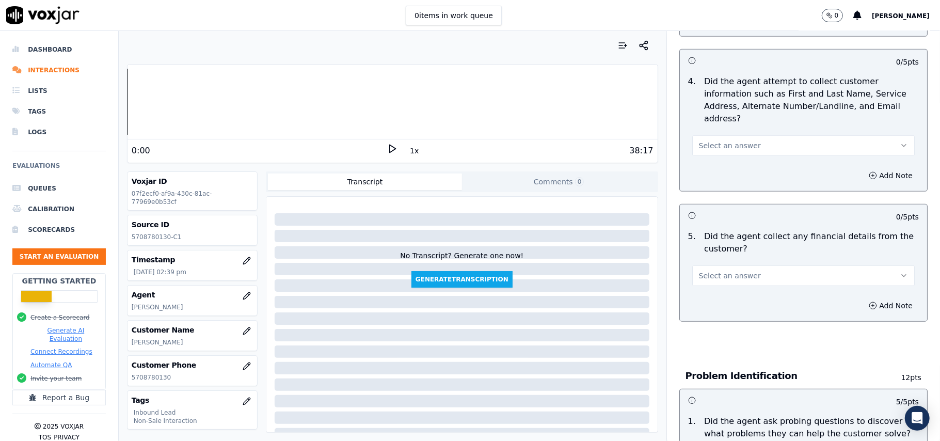
click at [732, 271] on span "Select an answer" at bounding box center [730, 276] width 62 height 10
click at [721, 275] on div "No" at bounding box center [782, 267] width 200 height 17
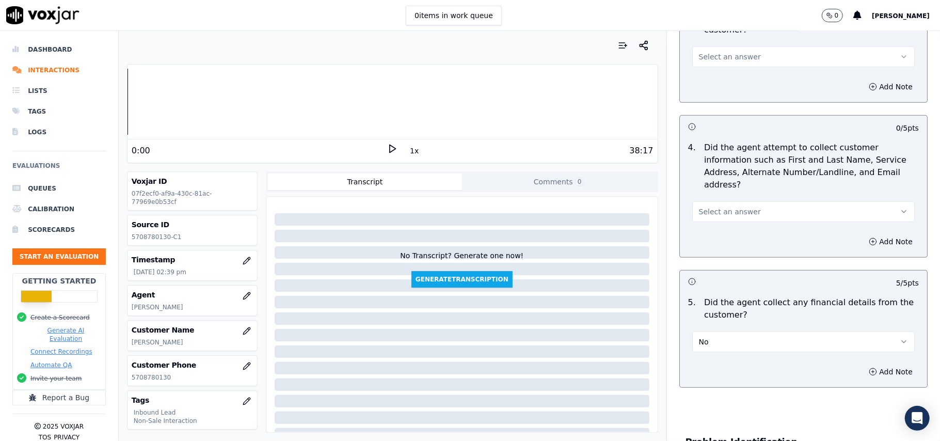
scroll to position [315, 0]
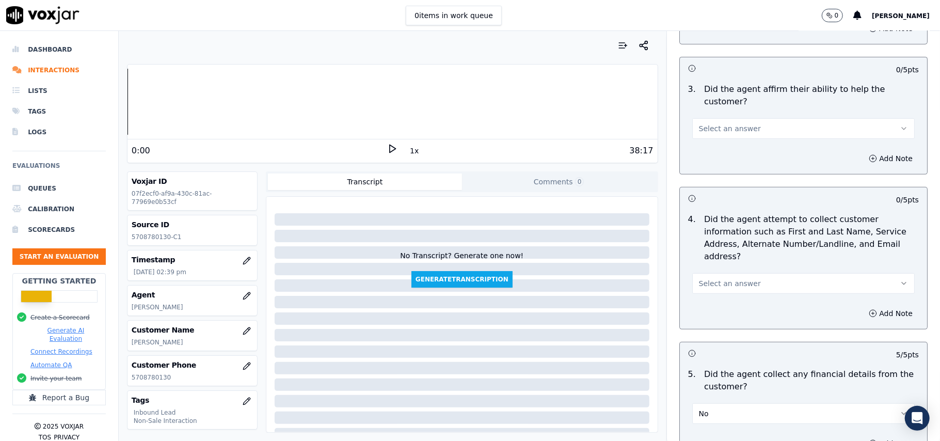
click at [724, 278] on span "Select an answer" at bounding box center [730, 283] width 62 height 10
click at [721, 257] on div "Yes" at bounding box center [782, 258] width 200 height 17
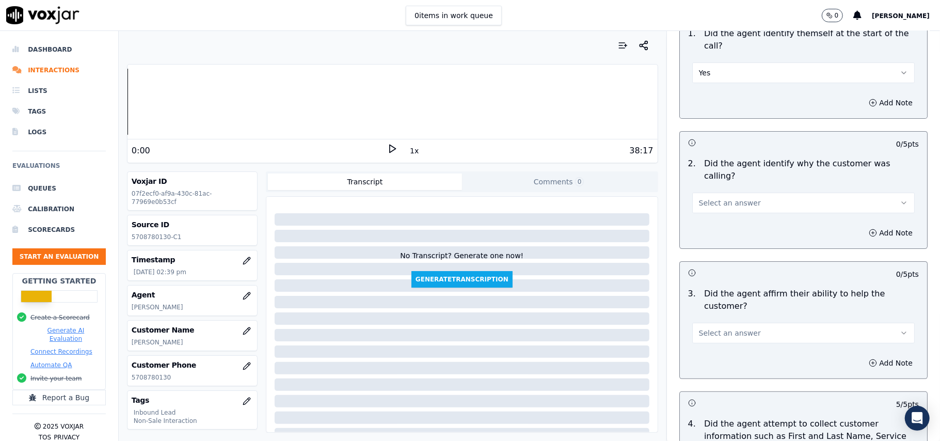
scroll to position [108, 0]
click at [717, 330] on span "Select an answer" at bounding box center [730, 335] width 62 height 10
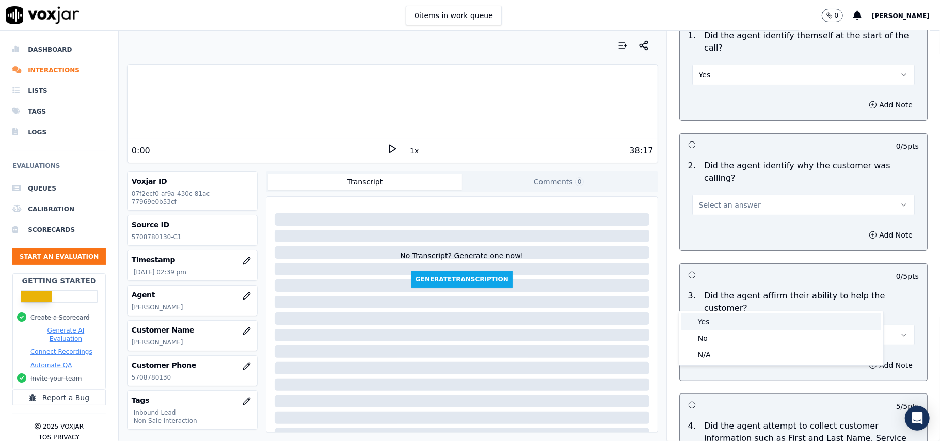
click at [715, 313] on div "Yes" at bounding box center [782, 321] width 200 height 17
click at [731, 200] on span "Select an answer" at bounding box center [730, 205] width 62 height 10
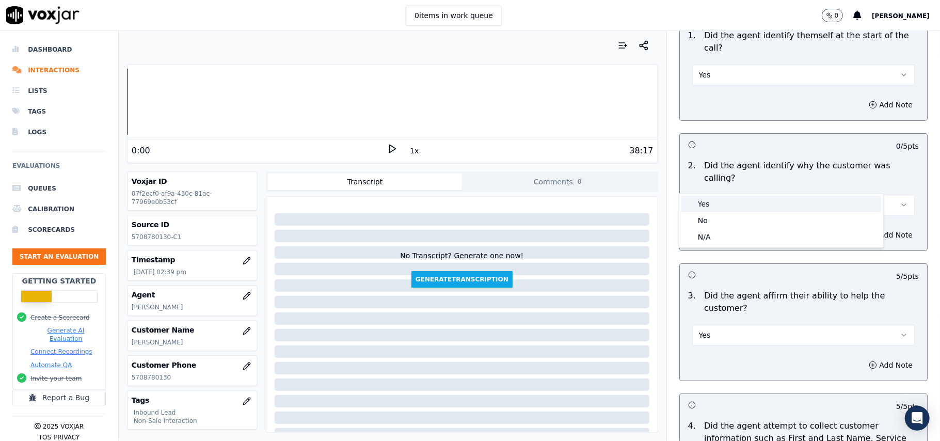
click at [731, 198] on div "Yes" at bounding box center [782, 204] width 200 height 17
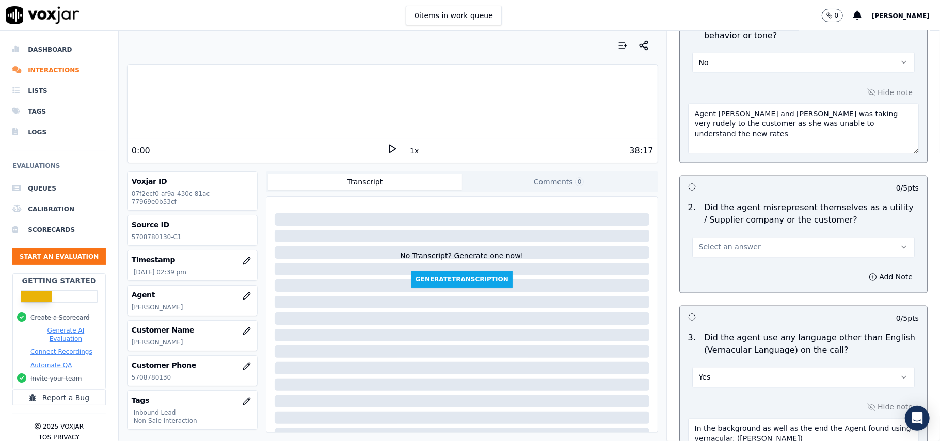
scroll to position [3056, 0]
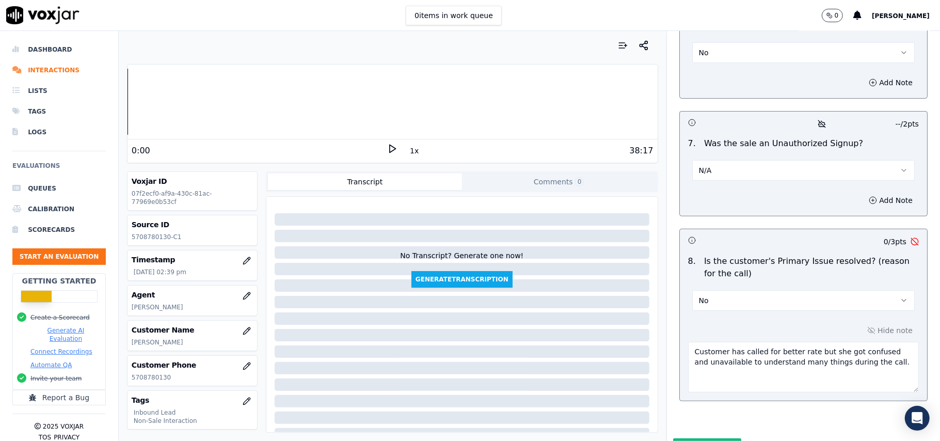
drag, startPoint x: 867, startPoint y: 314, endPoint x: 683, endPoint y: 298, distance: 184.5
click at [688, 338] on div "Customer has called for better rate but she got confused and unavailable to und…" at bounding box center [803, 365] width 231 height 55
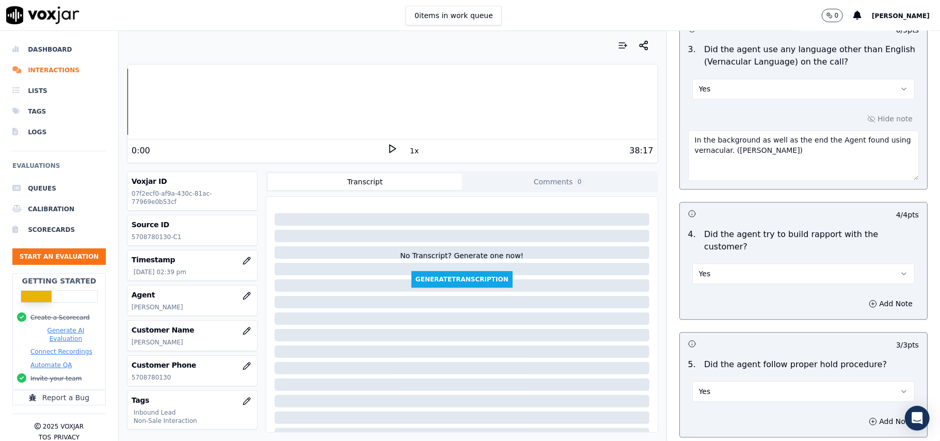
scroll to position [1403, 0]
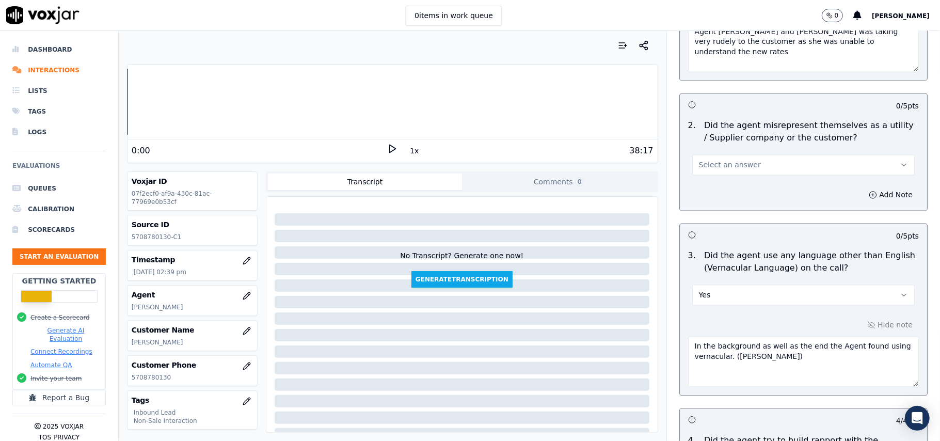
drag, startPoint x: 750, startPoint y: 312, endPoint x: 669, endPoint y: 294, distance: 82.5
click at [680, 310] on div "Hide note In the background as well as the end the Agent found using vernacular…" at bounding box center [803, 353] width 247 height 86
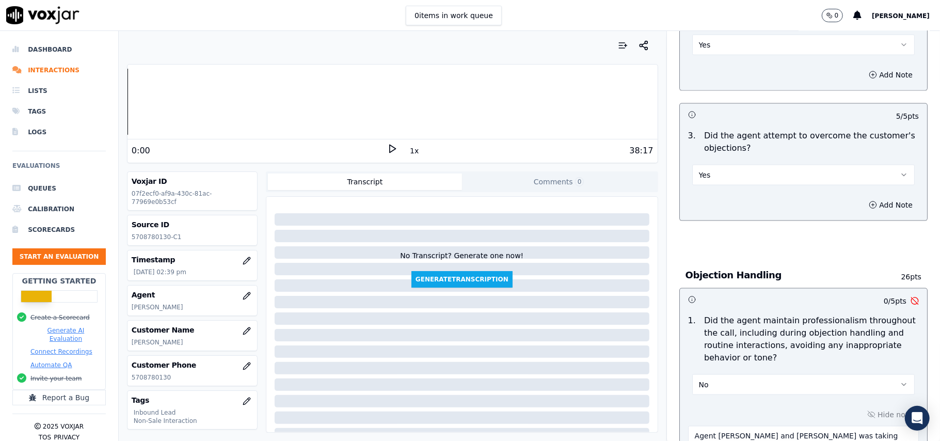
scroll to position [1059, 0]
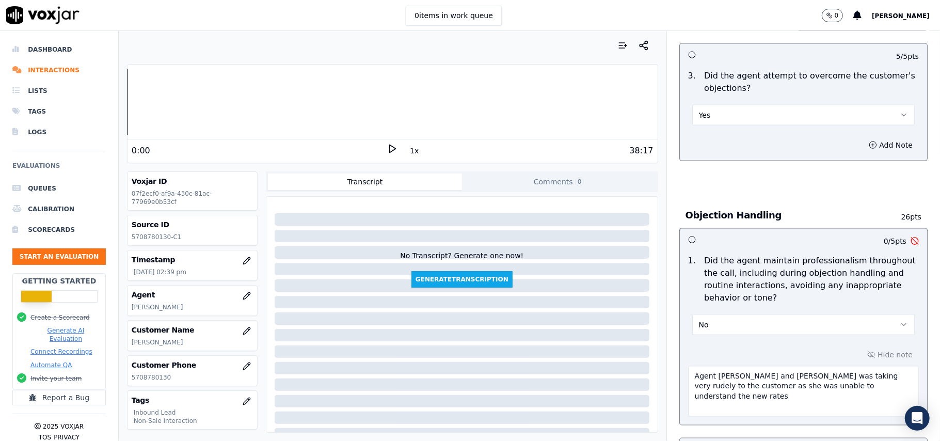
drag, startPoint x: 847, startPoint y: 343, endPoint x: 626, endPoint y: 319, distance: 222.9
click at [626, 319] on div "Your browser does not support the audio element. 0:00 1x 38:17 Voxjar ID 07f2ec…" at bounding box center [530, 236] width 822 height 410
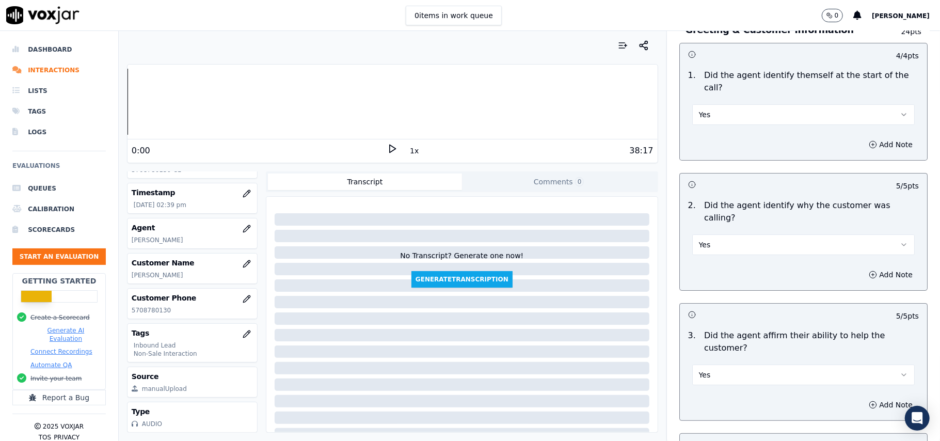
scroll to position [3056, 0]
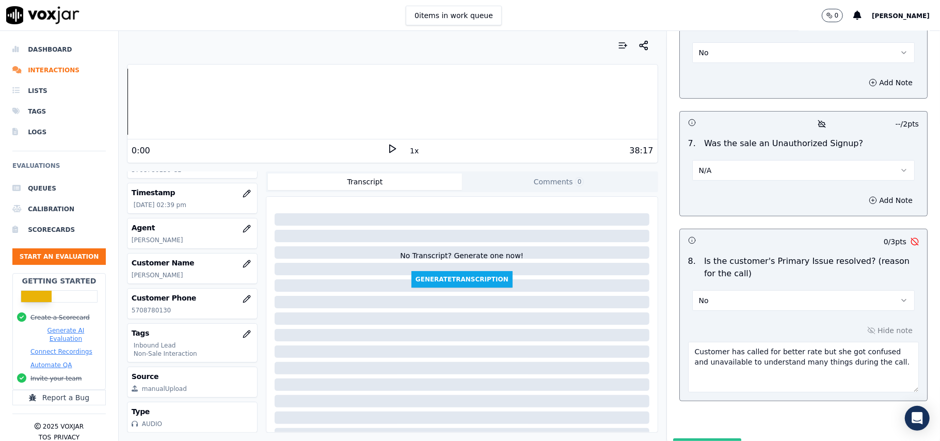
click at [703, 438] on button "Submit Scores" at bounding box center [707, 447] width 69 height 19
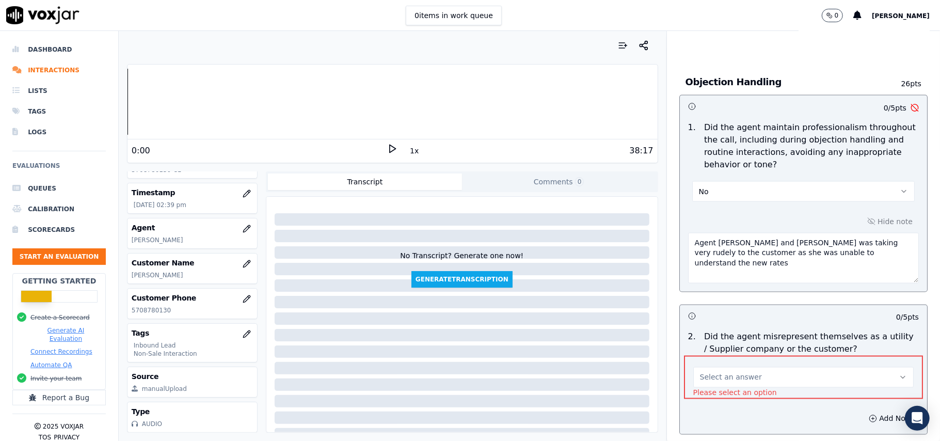
scroll to position [1277, 0]
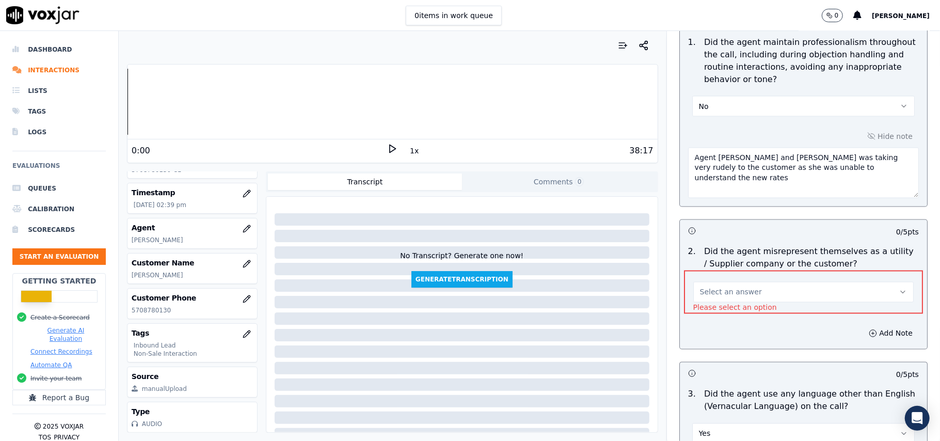
drag, startPoint x: 720, startPoint y: 229, endPoint x: 721, endPoint y: 237, distance: 7.3
click at [721, 271] on div "Select an answer Please select an option" at bounding box center [803, 292] width 239 height 43
click at [722, 287] on span "Select an answer" at bounding box center [731, 292] width 62 height 10
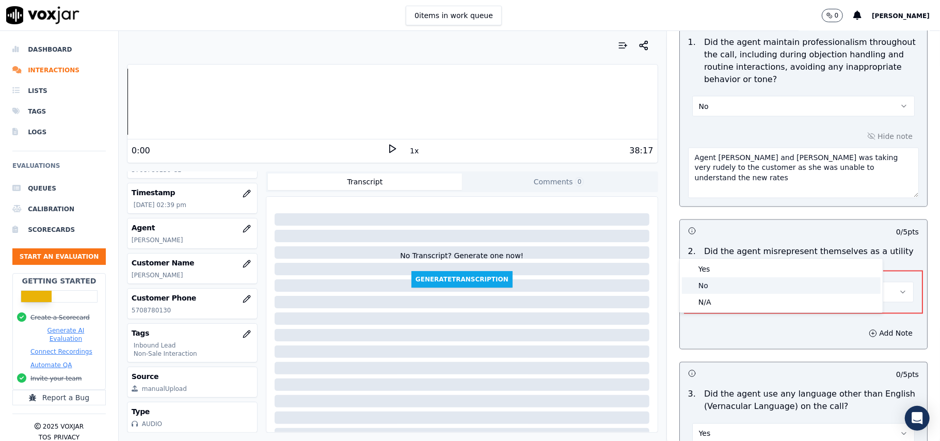
click at [704, 285] on div "No" at bounding box center [781, 285] width 199 height 17
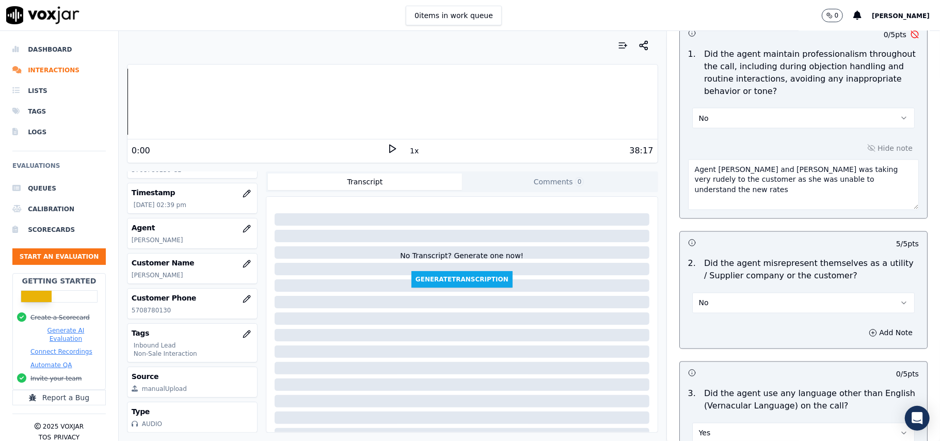
scroll to position [3056, 0]
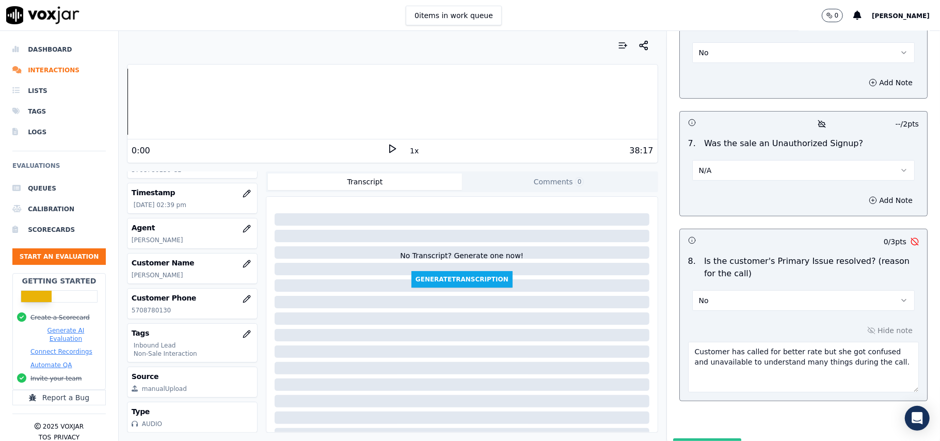
click at [697, 438] on button "Submit Scores" at bounding box center [707, 447] width 69 height 19
